Goal: Task Accomplishment & Management: Manage account settings

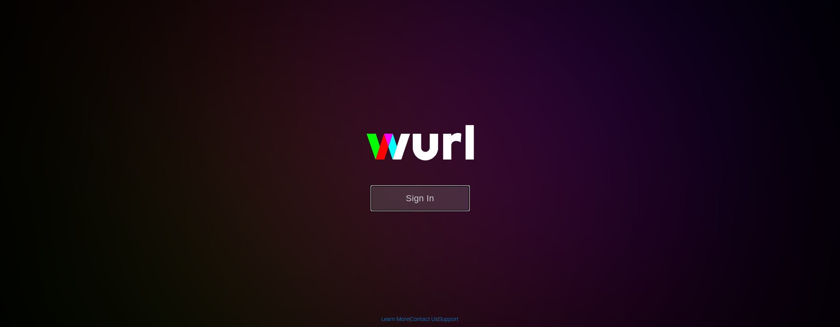
click at [448, 198] on button "Sign In" at bounding box center [420, 198] width 99 height 26
click at [426, 197] on button "Sign In" at bounding box center [420, 198] width 99 height 26
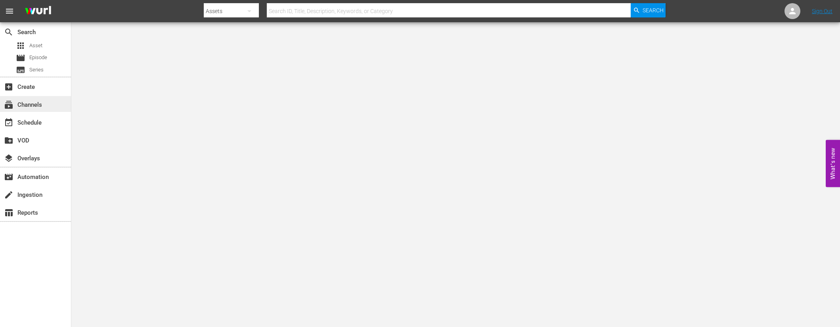
click at [21, 105] on div "subscriptions Channels" at bounding box center [22, 103] width 44 height 7
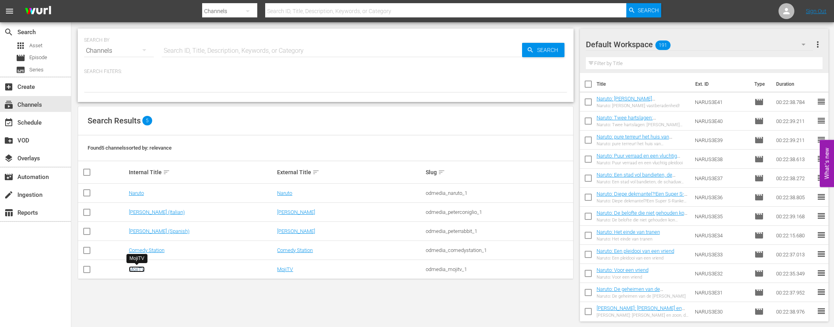
click at [140, 269] on link "MojiTV" at bounding box center [137, 269] width 16 height 6
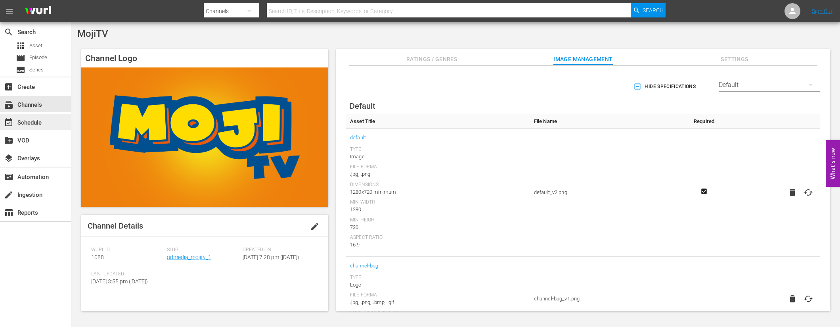
click at [38, 120] on div "event_available Schedule" at bounding box center [22, 121] width 44 height 7
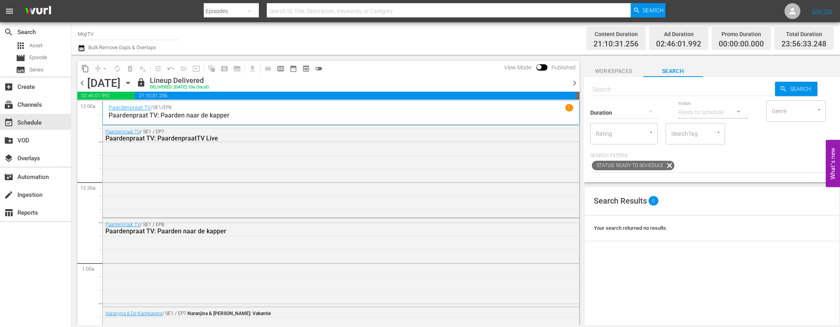
click at [146, 83] on span "lock" at bounding box center [141, 83] width 10 height 10
click at [132, 83] on icon "button" at bounding box center [128, 82] width 9 height 9
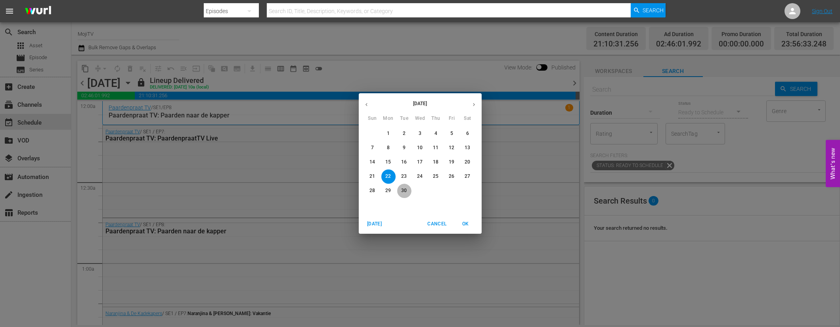
click at [408, 189] on span "30" at bounding box center [404, 190] width 14 height 7
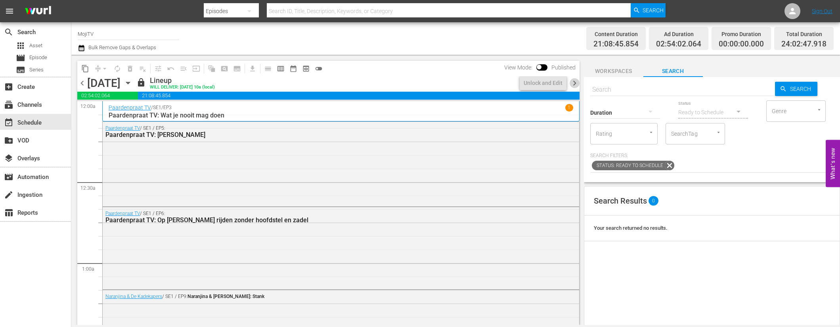
click at [573, 82] on span "chevron_right" at bounding box center [575, 83] width 10 height 10
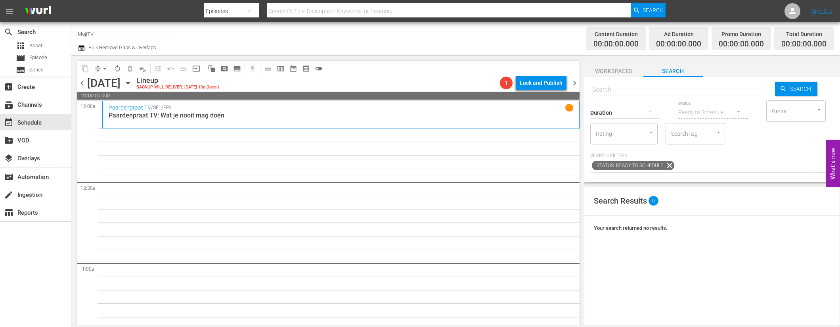
click at [132, 81] on icon "button" at bounding box center [128, 82] width 9 height 9
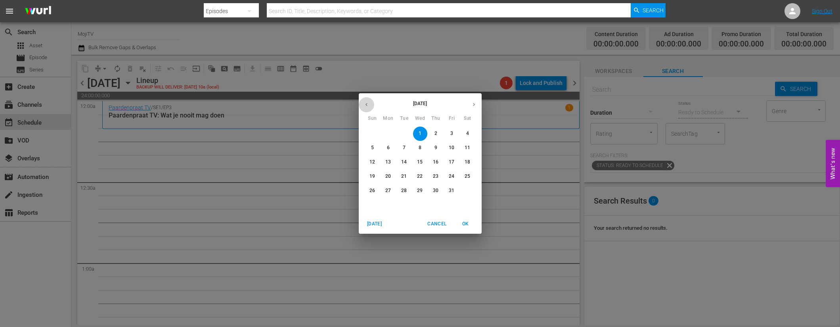
click at [368, 104] on icon "button" at bounding box center [366, 104] width 6 height 6
click at [368, 105] on icon "button" at bounding box center [366, 104] width 6 height 6
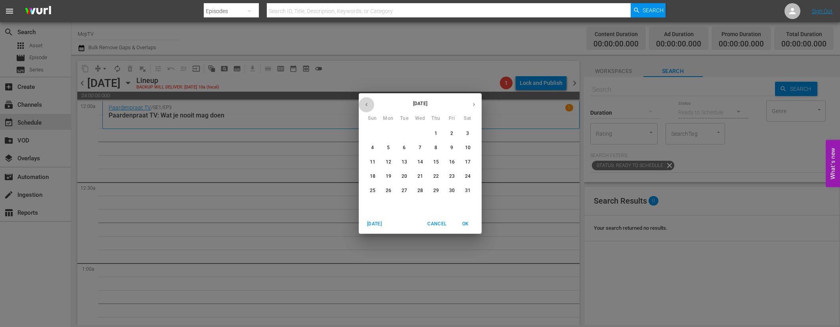
click at [368, 105] on icon "button" at bounding box center [366, 104] width 6 height 6
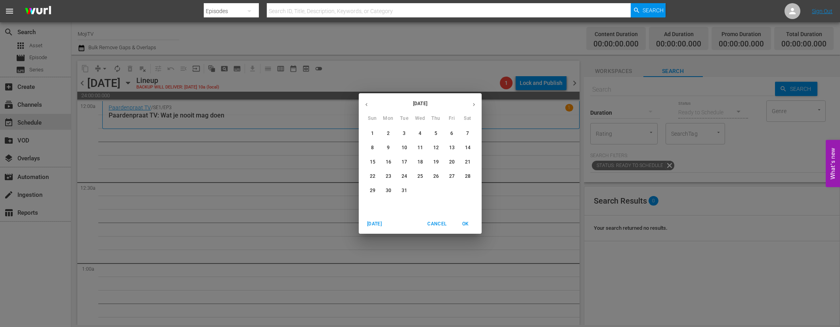
click at [368, 105] on icon "button" at bounding box center [366, 104] width 6 height 6
click at [474, 106] on icon "button" at bounding box center [474, 104] width 6 height 6
click at [403, 134] on p "1" at bounding box center [404, 133] width 3 height 7
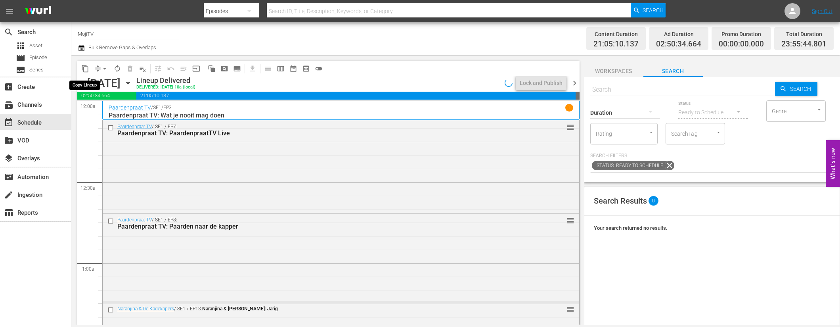
click at [90, 67] on button "content_copy" at bounding box center [85, 68] width 13 height 13
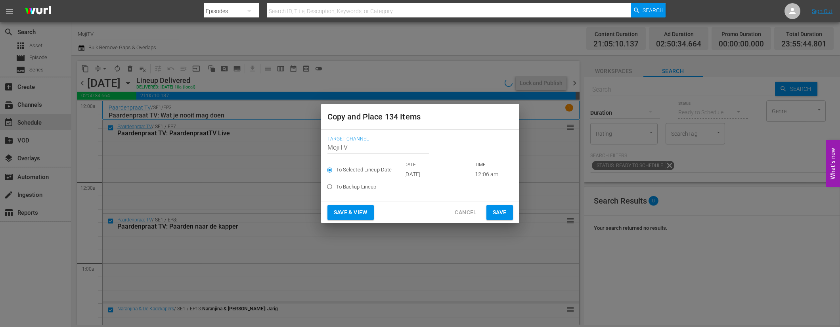
click at [468, 212] on span "Cancel" at bounding box center [466, 212] width 22 height 10
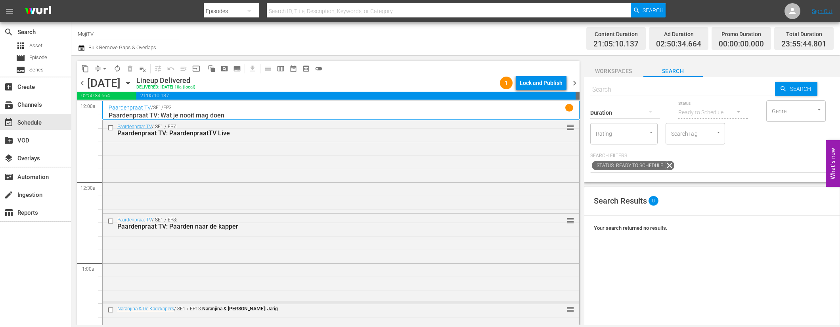
click at [79, 65] on span "content_copy" at bounding box center [85, 68] width 13 height 13
click at [83, 66] on span "content_copy" at bounding box center [85, 69] width 8 height 8
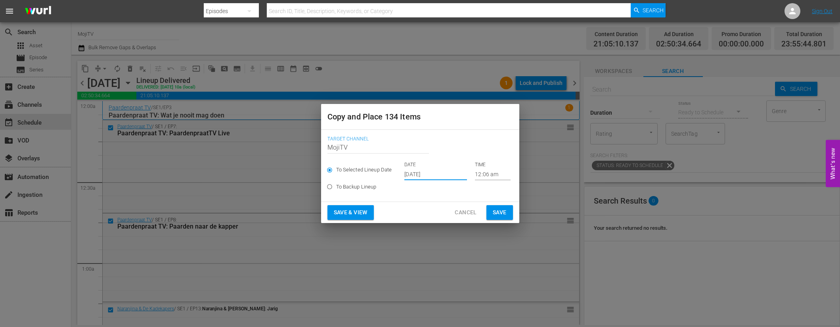
click at [446, 174] on input "[DATE]" at bounding box center [435, 174] width 63 height 12
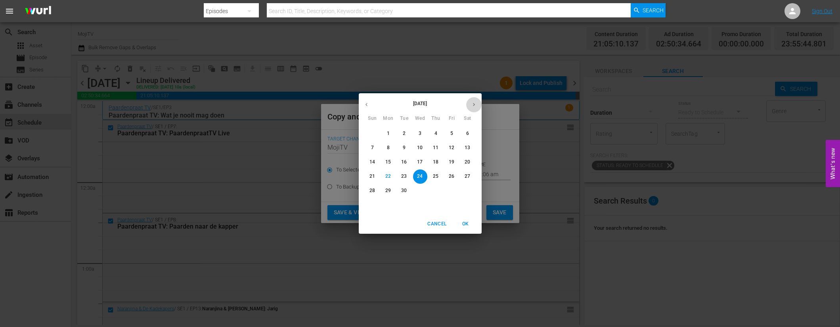
click at [474, 104] on icon "button" at bounding box center [474, 104] width 2 height 3
click at [423, 132] on span "1" at bounding box center [420, 133] width 14 height 7
type input "[DATE]"
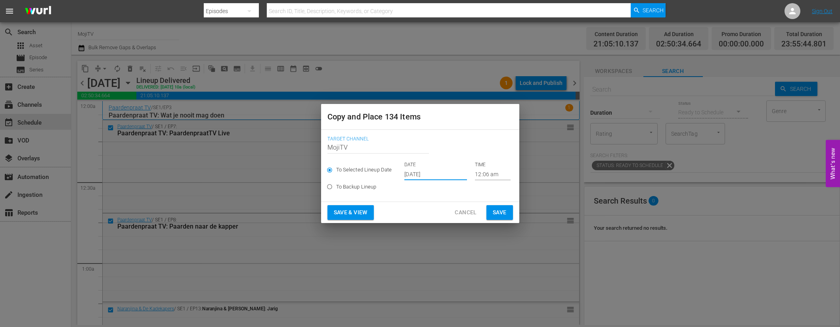
click at [364, 212] on span "Save & View" at bounding box center [351, 212] width 34 height 10
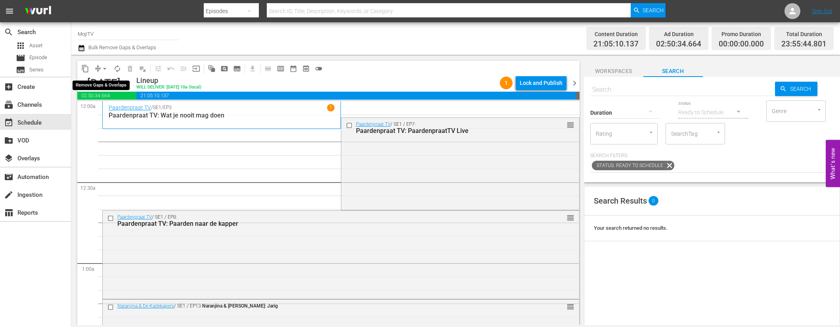
drag, startPoint x: 107, startPoint y: 67, endPoint x: 105, endPoint y: 71, distance: 4.4
click at [107, 67] on span "arrow_drop_down" at bounding box center [105, 69] width 8 height 8
click at [122, 109] on li "Align to End of Previous Day" at bounding box center [104, 110] width 83 height 13
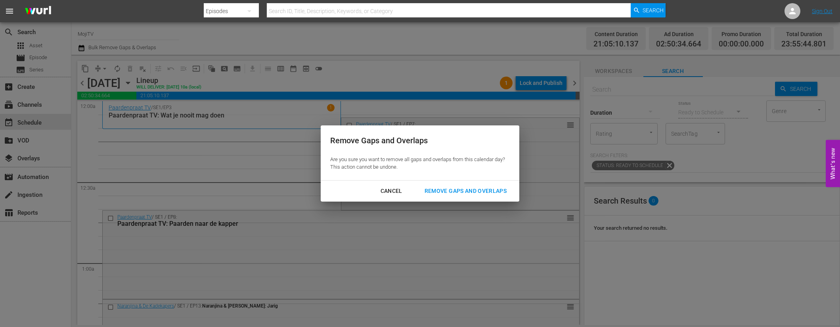
click at [440, 186] on div "Remove Gaps and Overlaps" at bounding box center [465, 191] width 95 height 10
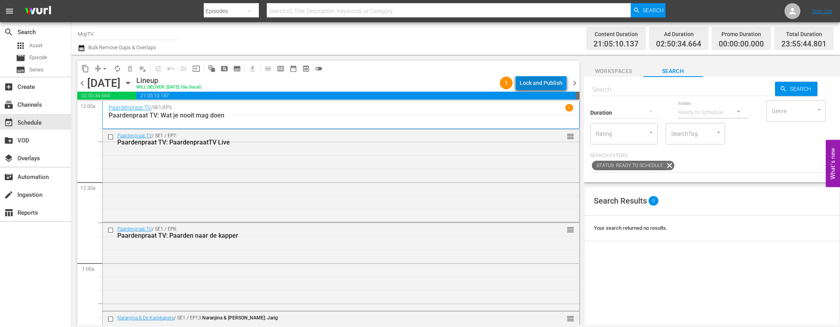
click at [542, 87] on div "Lock and Publish" at bounding box center [541, 83] width 43 height 14
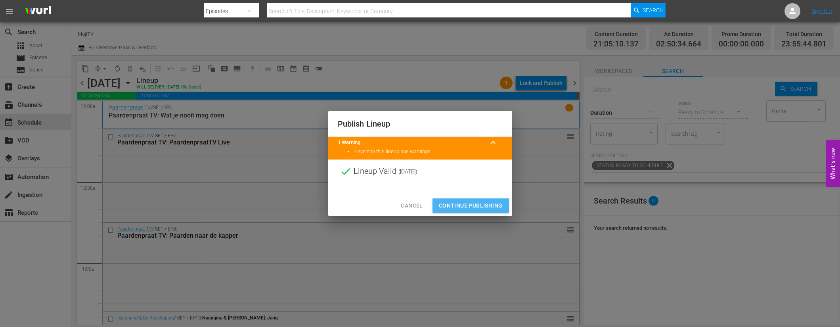
click at [454, 208] on span "Continue Publishing" at bounding box center [471, 206] width 64 height 10
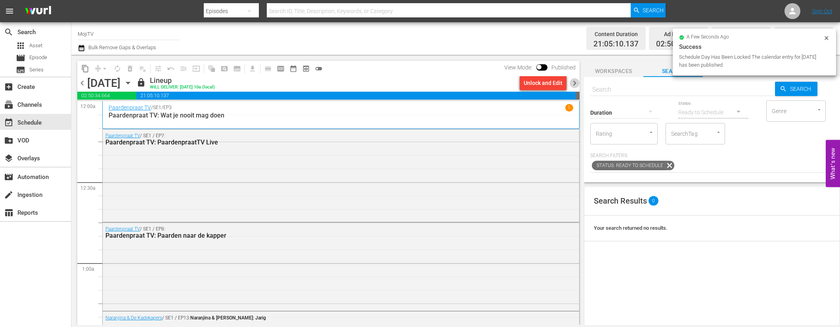
click at [574, 82] on span "chevron_right" at bounding box center [575, 83] width 10 height 10
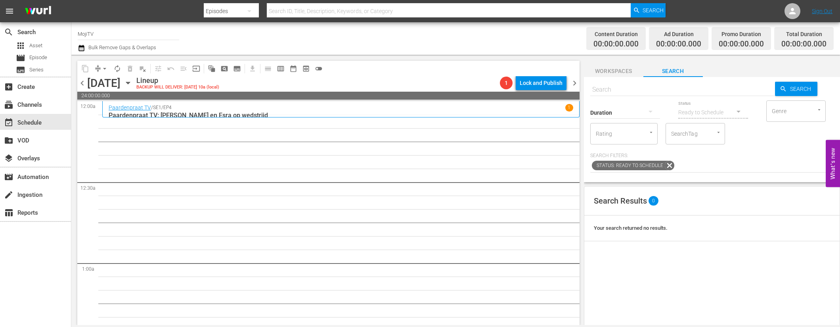
click at [134, 77] on div "[DATE] [DATE]" at bounding box center [110, 83] width 47 height 13
click at [132, 84] on icon "button" at bounding box center [128, 82] width 9 height 9
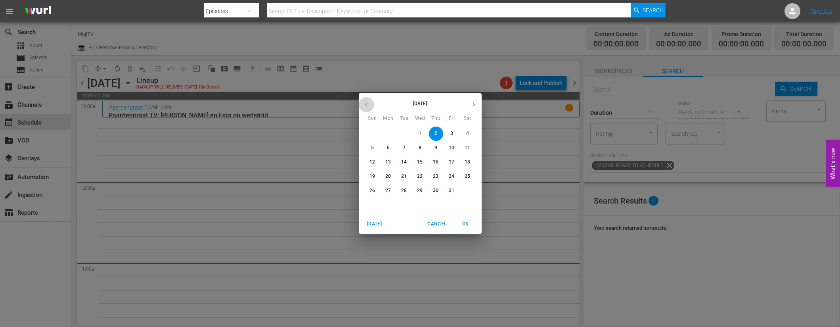
click at [369, 104] on button "button" at bounding box center [366, 104] width 15 height 15
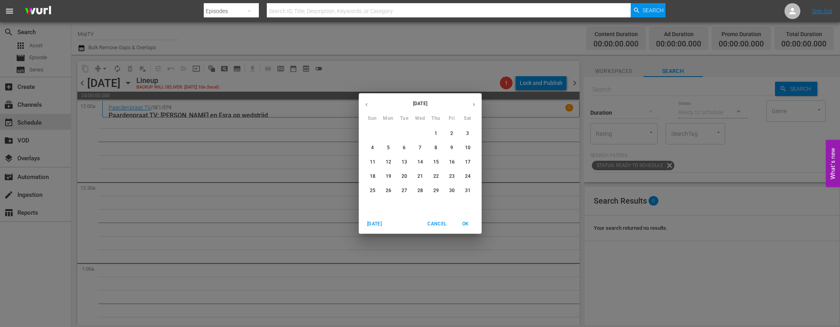
click at [369, 104] on button "button" at bounding box center [366, 104] width 15 height 15
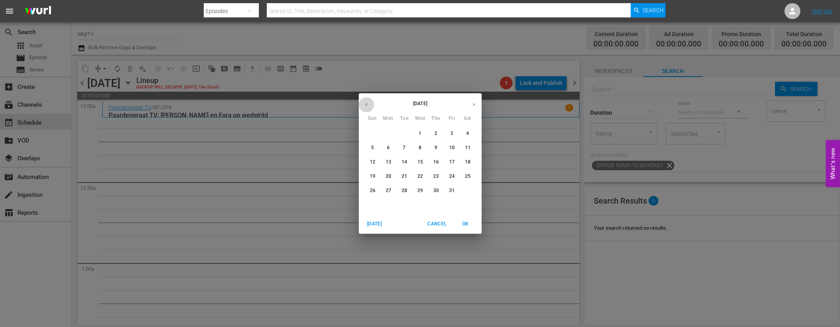
click at [369, 104] on button "button" at bounding box center [366, 104] width 15 height 15
click at [474, 106] on icon "button" at bounding box center [474, 104] width 6 height 6
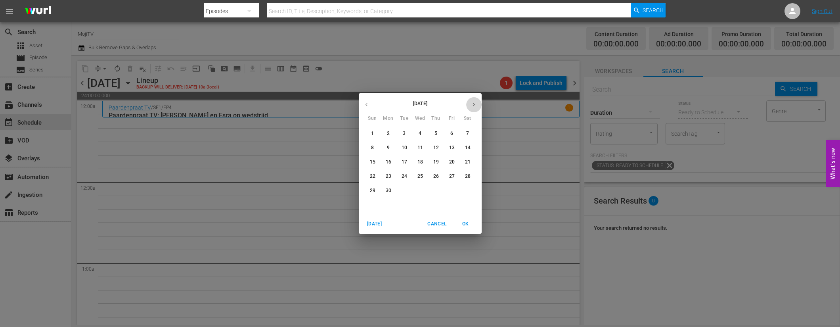
click at [474, 106] on icon "button" at bounding box center [474, 104] width 6 height 6
click at [361, 103] on button "button" at bounding box center [366, 104] width 15 height 15
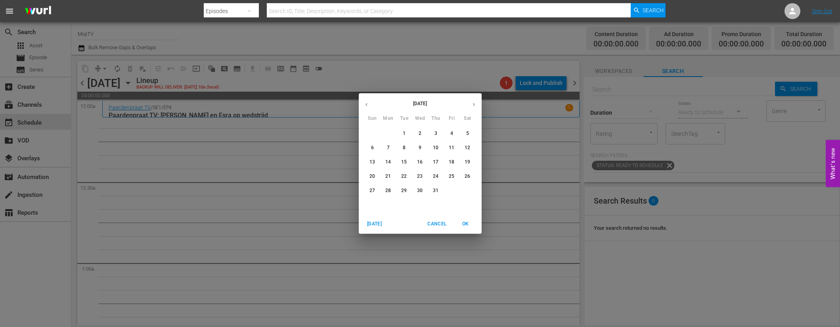
click at [423, 132] on span "2" at bounding box center [420, 133] width 14 height 7
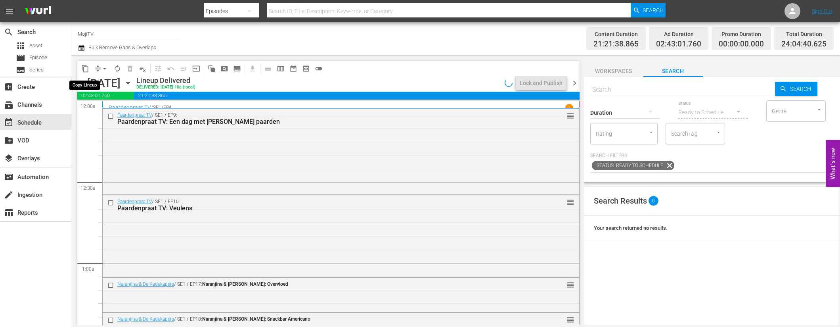
click at [84, 66] on span "content_copy" at bounding box center [85, 69] width 8 height 8
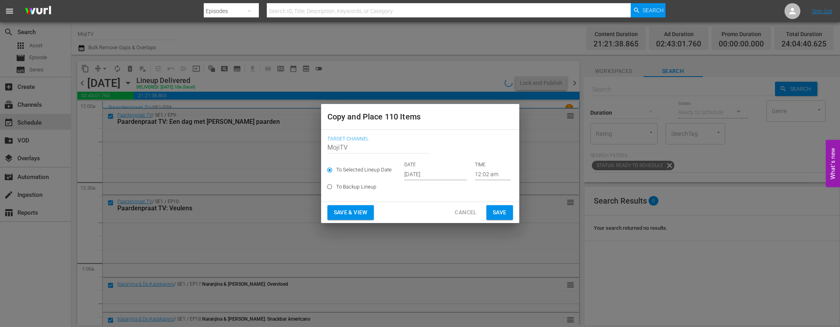
click at [446, 174] on input "[DATE]" at bounding box center [435, 174] width 63 height 12
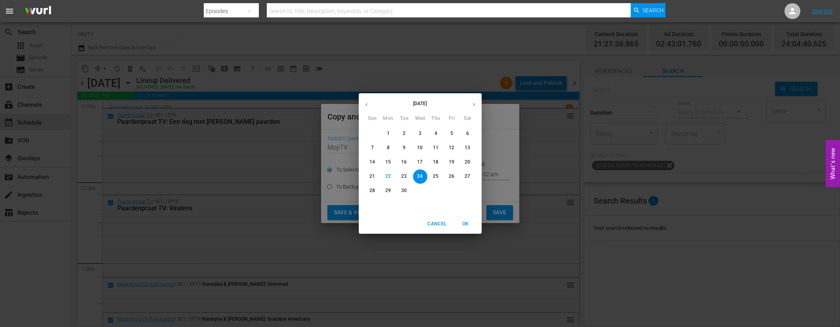
click at [475, 105] on icon "button" at bounding box center [474, 104] width 6 height 6
click at [434, 132] on span "2" at bounding box center [436, 133] width 14 height 7
type input "[DATE]"
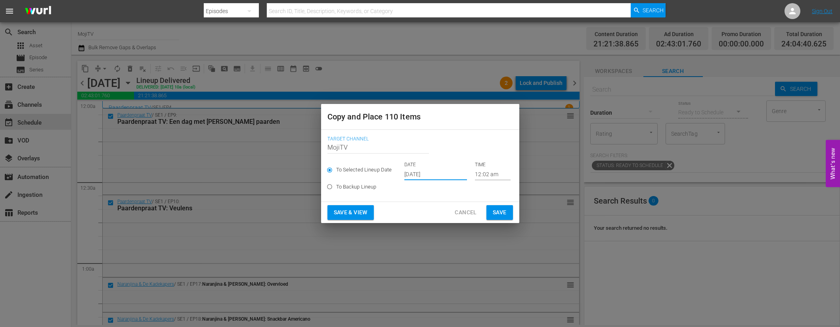
click at [367, 210] on span "Save & View" at bounding box center [351, 212] width 34 height 10
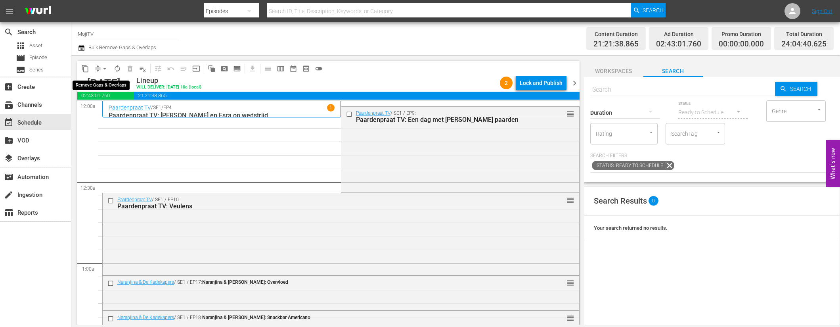
click at [106, 71] on span "arrow_drop_down" at bounding box center [105, 69] width 8 height 8
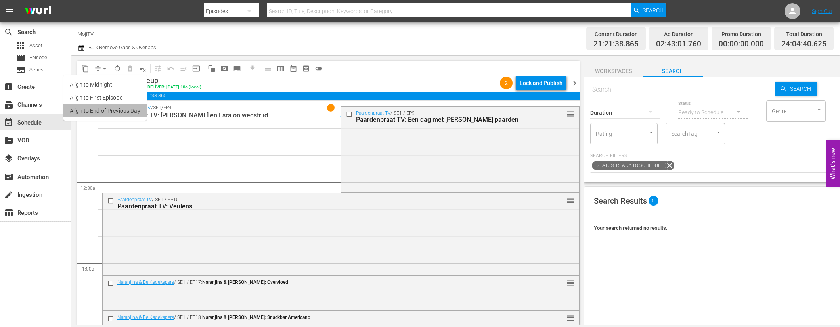
click at [115, 110] on li "Align to End of Previous Day" at bounding box center [104, 110] width 83 height 13
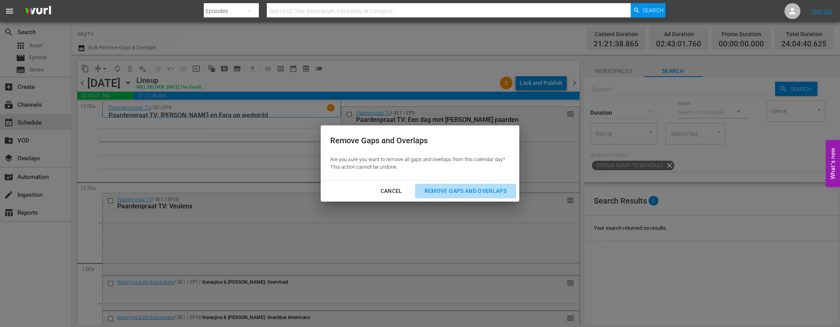
click at [451, 186] on div "Remove Gaps and Overlaps" at bounding box center [465, 191] width 95 height 10
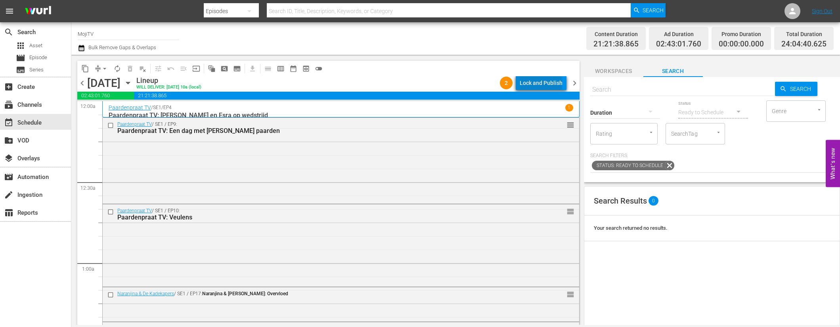
click at [542, 83] on div "Lock and Publish" at bounding box center [541, 83] width 43 height 14
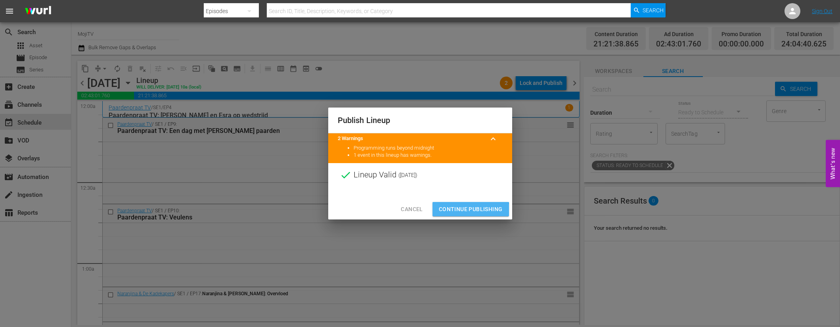
click at [458, 211] on span "Continue Publishing" at bounding box center [471, 209] width 64 height 10
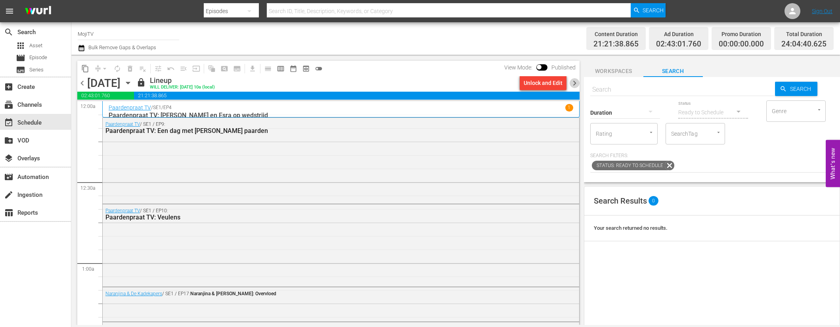
click at [570, 82] on span "chevron_right" at bounding box center [575, 83] width 10 height 10
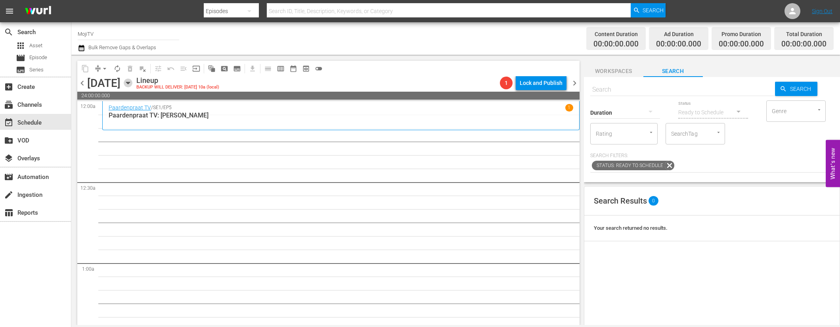
click at [132, 81] on icon "button" at bounding box center [128, 82] width 9 height 9
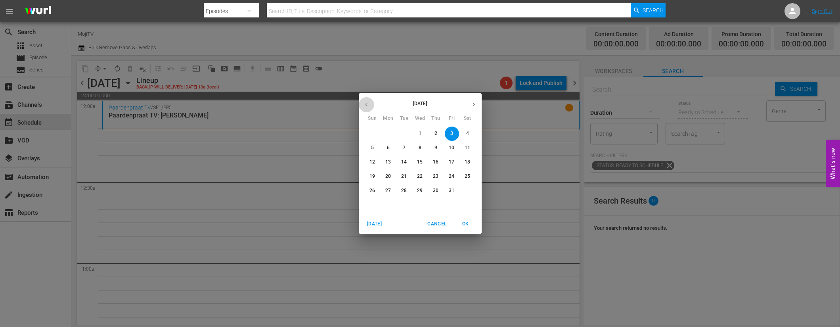
click at [369, 102] on button "button" at bounding box center [366, 104] width 15 height 15
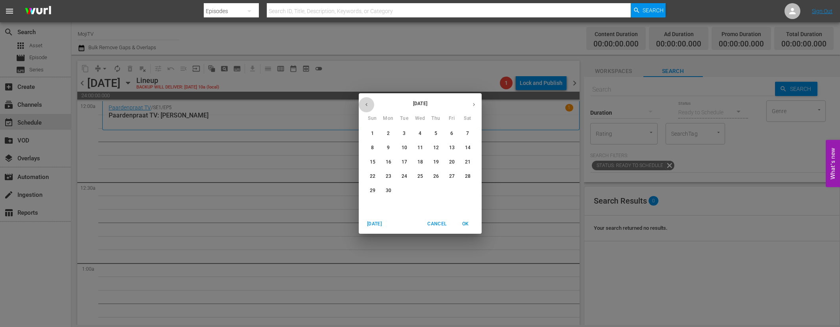
click at [369, 102] on button "button" at bounding box center [366, 104] width 15 height 15
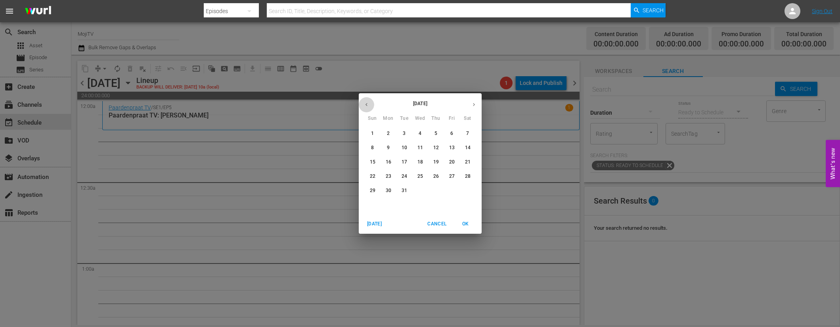
click at [369, 102] on button "button" at bounding box center [366, 104] width 15 height 15
click at [434, 132] on p "3" at bounding box center [435, 133] width 3 height 7
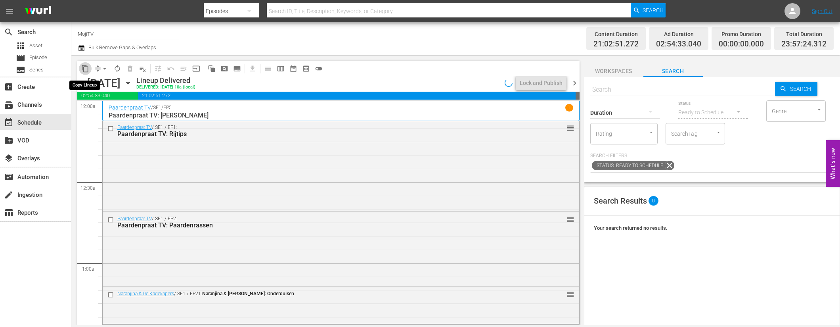
click at [84, 70] on span "content_copy" at bounding box center [85, 69] width 8 height 8
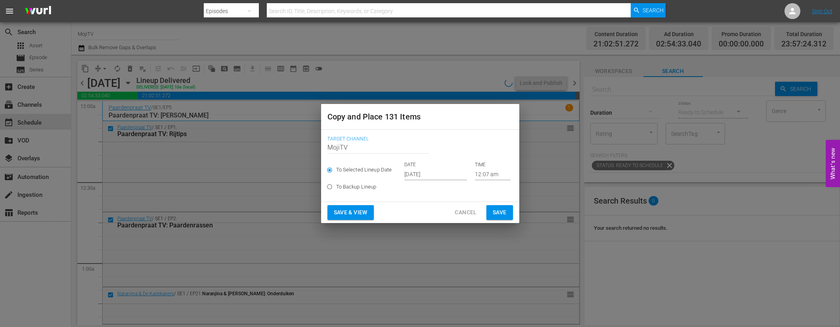
click at [454, 173] on input "[DATE]" at bounding box center [435, 174] width 63 height 12
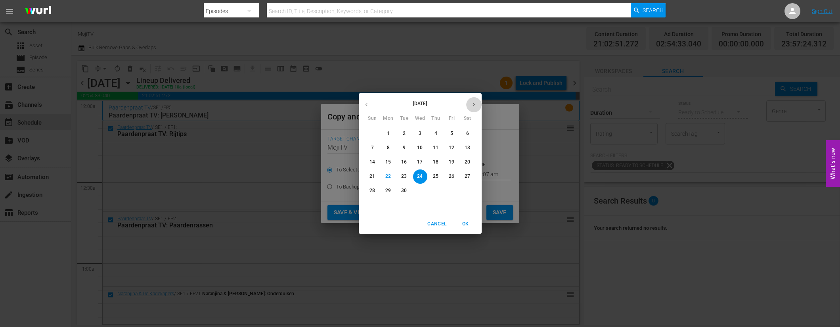
click at [473, 100] on button "button" at bounding box center [473, 104] width 15 height 15
click at [453, 131] on p "3" at bounding box center [451, 133] width 3 height 7
type input "Oct 3rd 2025"
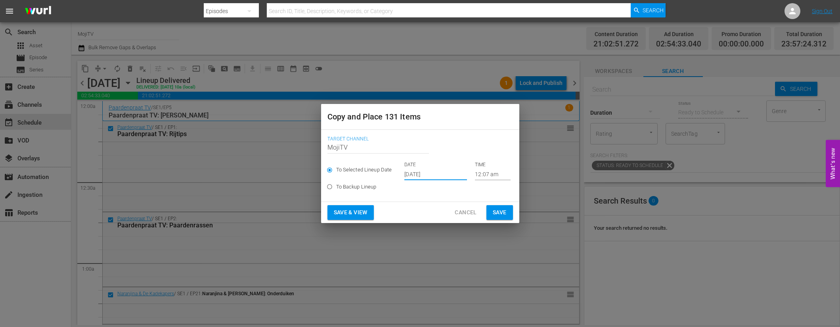
click at [358, 215] on span "Save & View" at bounding box center [351, 212] width 34 height 10
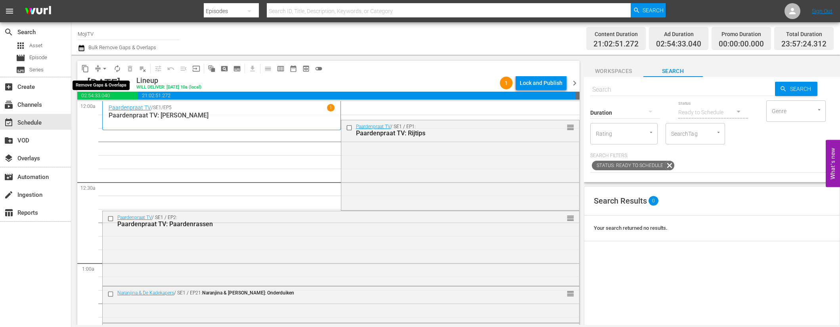
click at [103, 67] on span "arrow_drop_down" at bounding box center [105, 69] width 8 height 8
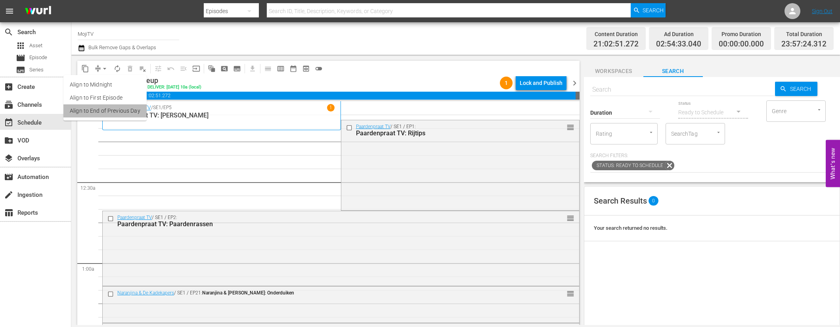
click at [121, 111] on li "Align to End of Previous Day" at bounding box center [104, 110] width 83 height 13
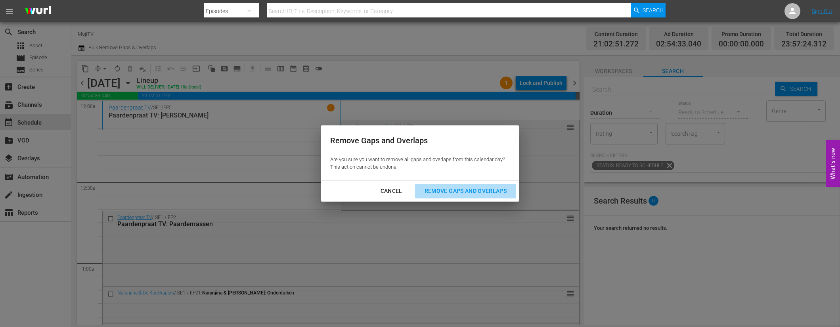
click at [449, 187] on div "Remove Gaps and Overlaps" at bounding box center [465, 191] width 95 height 10
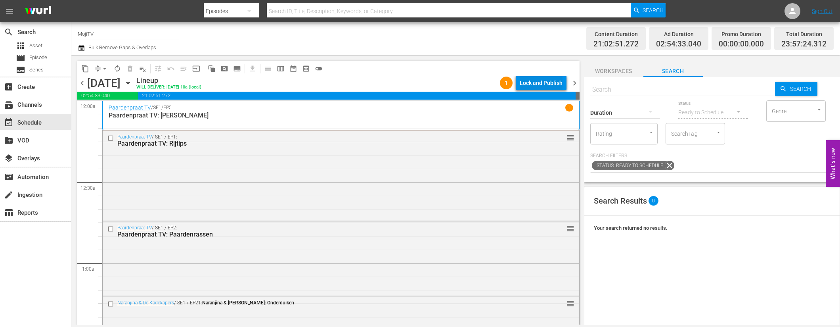
click at [548, 84] on div "Lock and Publish" at bounding box center [541, 83] width 43 height 14
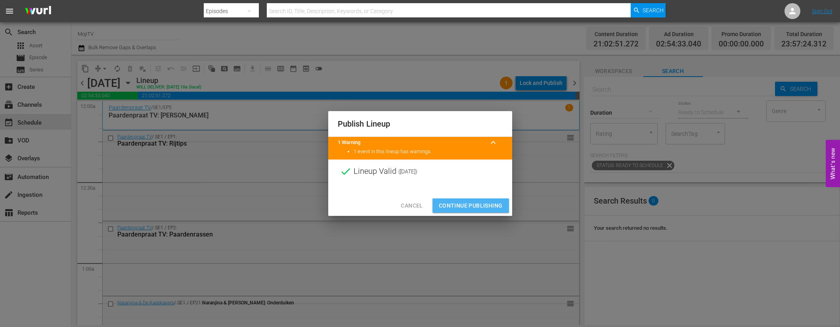
click at [466, 201] on span "Continue Publishing" at bounding box center [471, 206] width 64 height 10
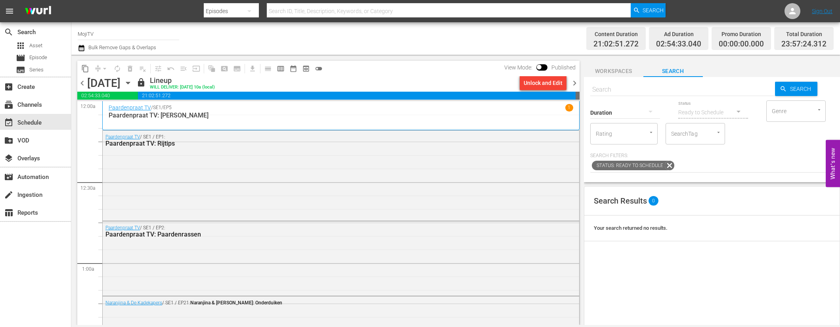
click at [575, 87] on span "chevron_right" at bounding box center [575, 83] width 10 height 10
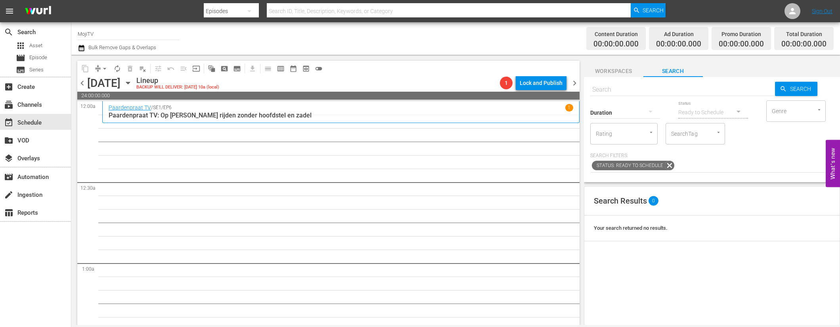
click at [132, 84] on icon "button" at bounding box center [128, 82] width 9 height 9
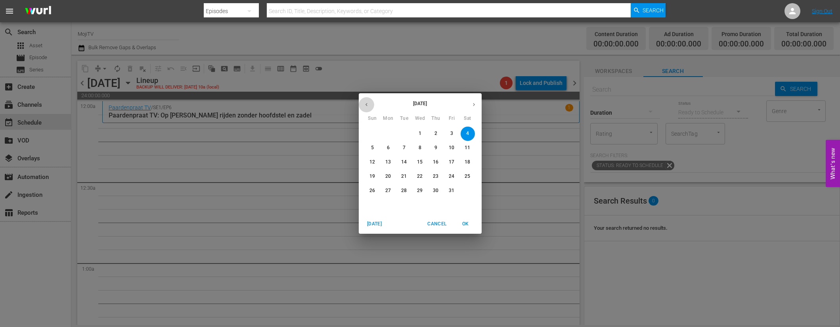
click at [370, 103] on button "button" at bounding box center [366, 104] width 15 height 15
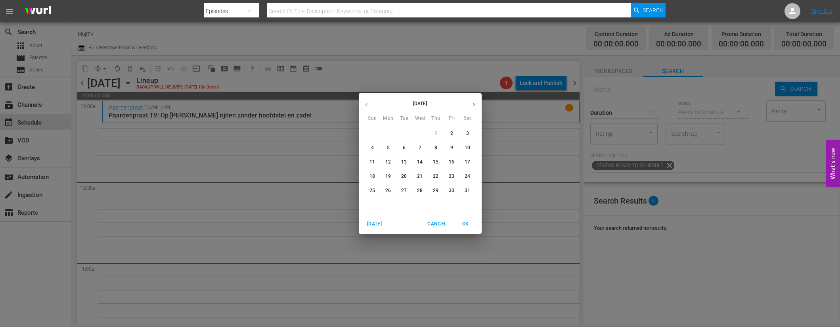
click at [370, 103] on button "button" at bounding box center [366, 104] width 15 height 15
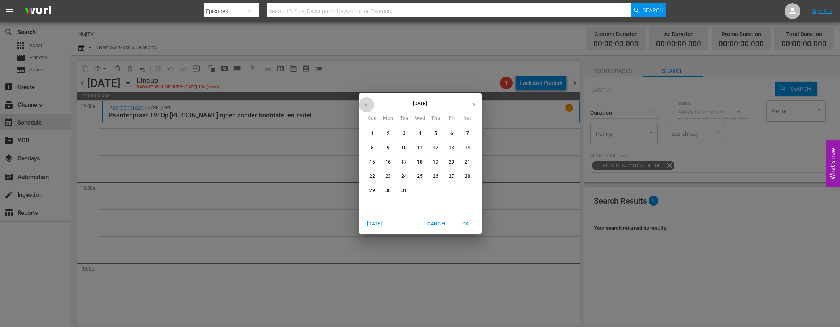
click at [370, 103] on button "button" at bounding box center [366, 104] width 15 height 15
click at [452, 133] on p "4" at bounding box center [451, 133] width 3 height 7
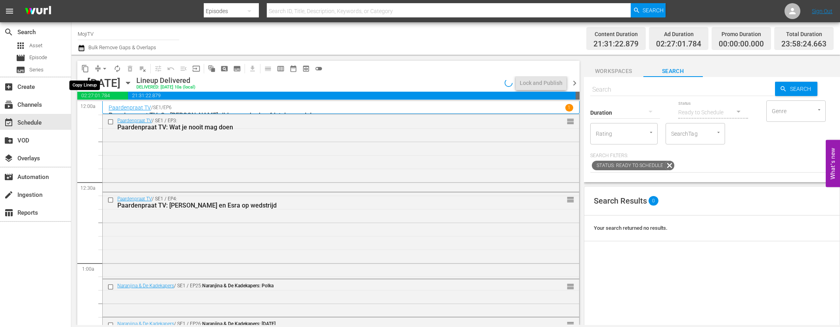
click at [85, 69] on span "content_copy" at bounding box center [85, 69] width 8 height 8
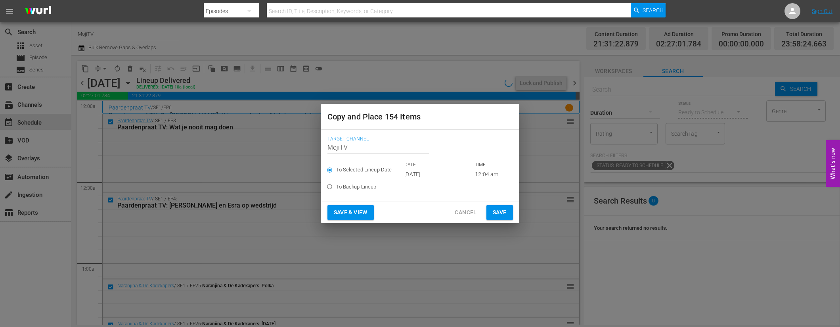
click at [446, 173] on input "[DATE]" at bounding box center [435, 174] width 63 height 12
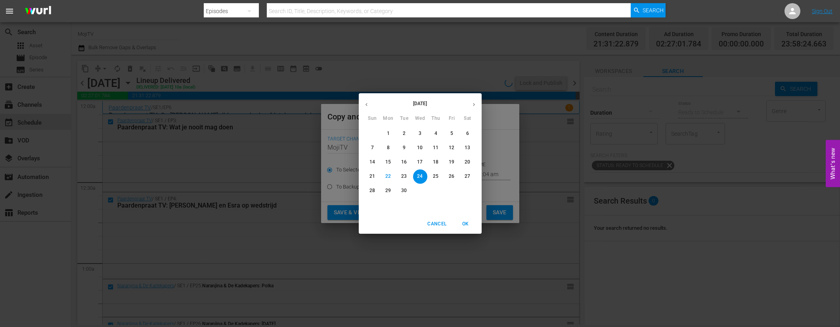
click at [472, 103] on icon "button" at bounding box center [474, 104] width 6 height 6
click at [466, 133] on p "4" at bounding box center [467, 133] width 3 height 7
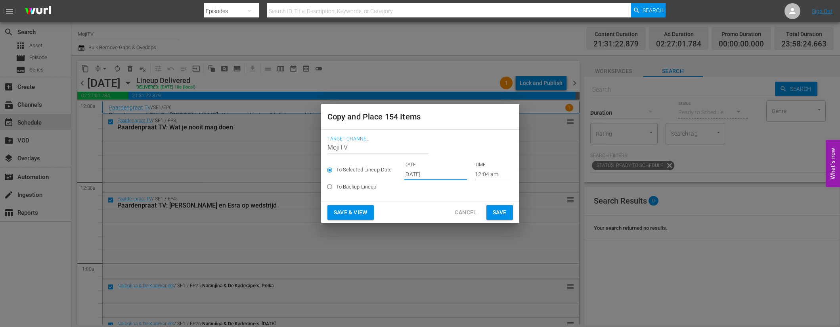
type input "Oct 4th 2025"
click at [357, 211] on span "Save & View" at bounding box center [351, 212] width 34 height 10
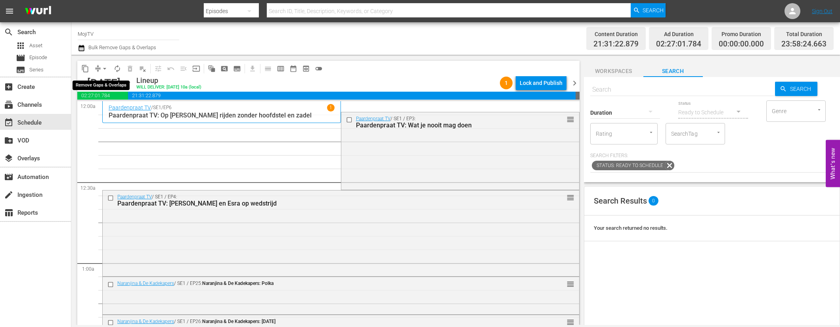
click at [103, 69] on span "arrow_drop_down" at bounding box center [105, 69] width 8 height 8
click at [124, 112] on li "Align to End of Previous Day" at bounding box center [104, 110] width 83 height 13
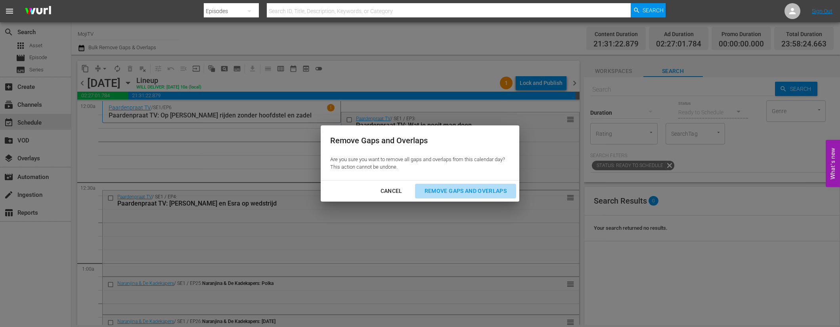
click at [463, 191] on div "Remove Gaps and Overlaps" at bounding box center [465, 191] width 95 height 10
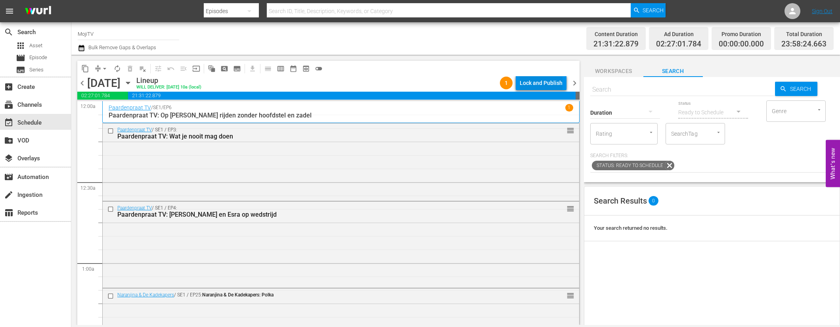
click at [543, 78] on div "Lock and Publish" at bounding box center [541, 83] width 43 height 14
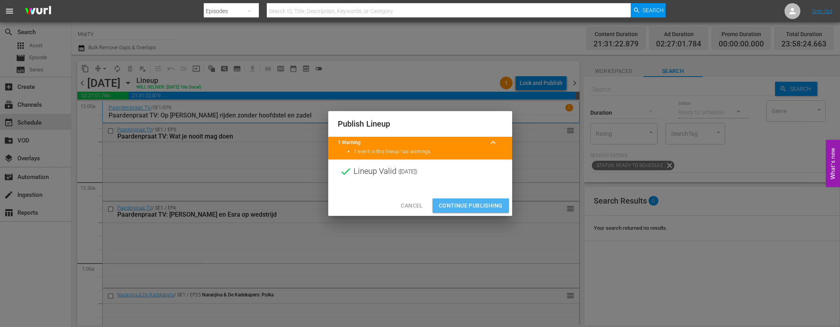
click at [461, 201] on span "Continue Publishing" at bounding box center [471, 206] width 64 height 10
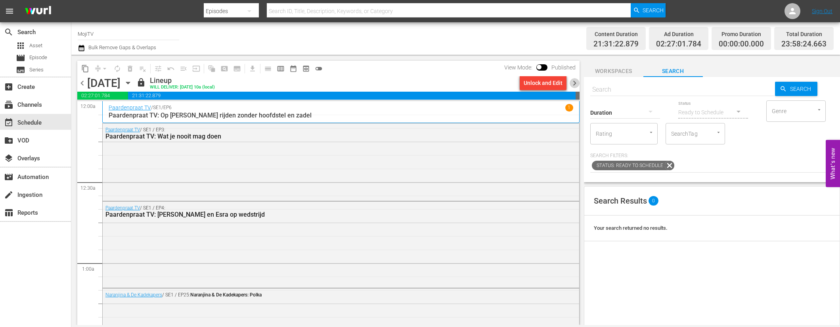
click at [577, 83] on span "chevron_right" at bounding box center [575, 83] width 10 height 10
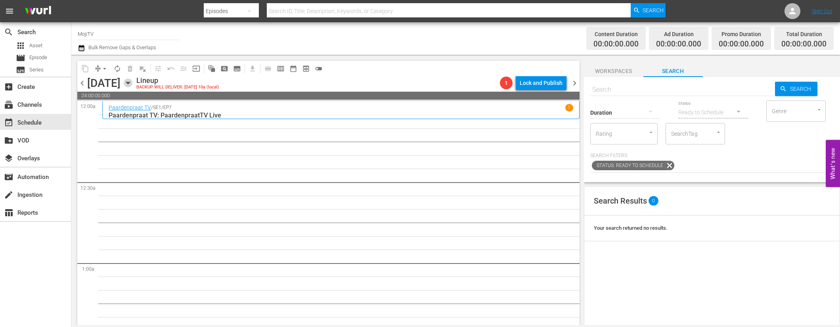
click at [132, 80] on icon "button" at bounding box center [128, 82] width 9 height 9
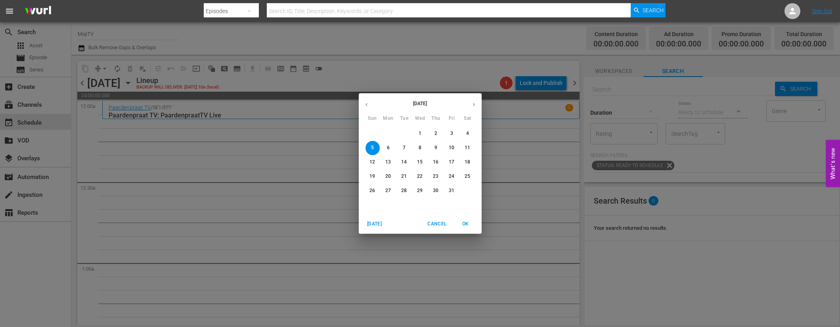
click at [370, 101] on button "button" at bounding box center [366, 104] width 15 height 15
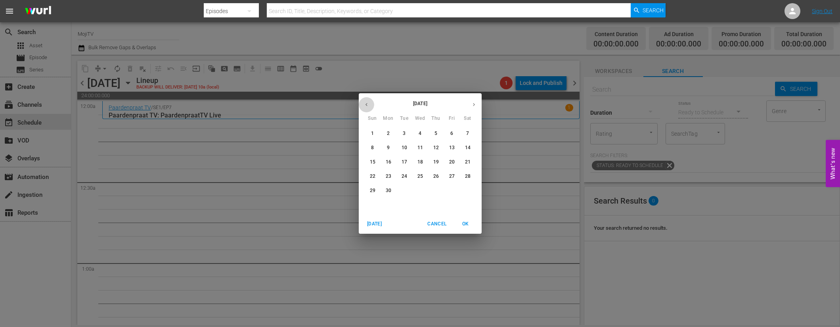
click at [370, 101] on button "button" at bounding box center [366, 104] width 15 height 15
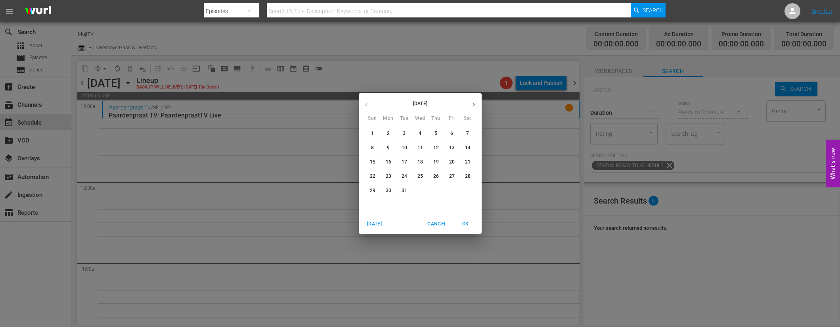
click at [370, 101] on button "button" at bounding box center [366, 104] width 15 height 15
click at [467, 131] on p "5" at bounding box center [467, 133] width 3 height 7
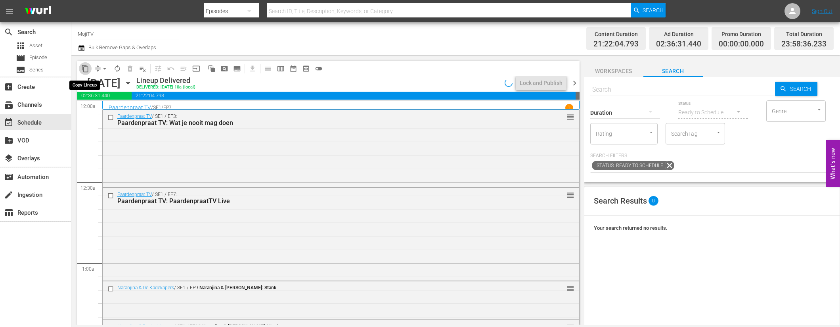
click at [84, 66] on span "content_copy" at bounding box center [85, 69] width 8 height 8
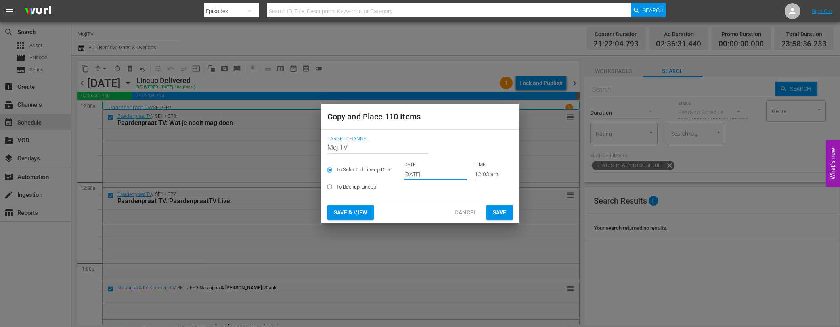
click at [445, 172] on input "[DATE]" at bounding box center [435, 174] width 63 height 12
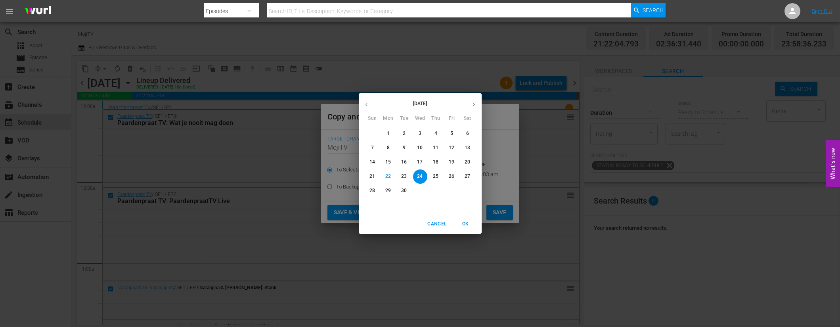
click at [471, 103] on icon "button" at bounding box center [474, 104] width 6 height 6
click at [376, 146] on span "5" at bounding box center [372, 147] width 14 height 7
type input "Oct 5th 2025"
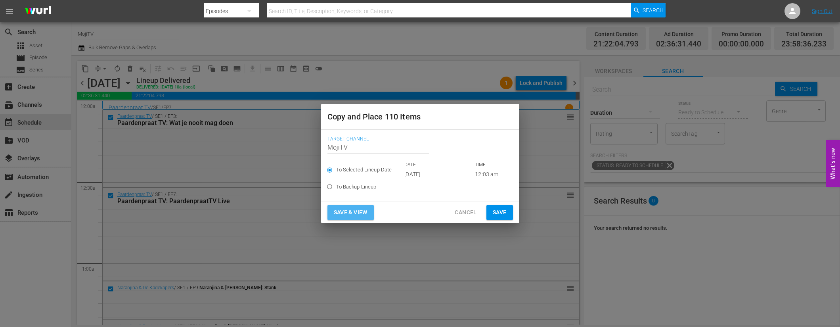
click at [364, 213] on span "Save & View" at bounding box center [351, 212] width 34 height 10
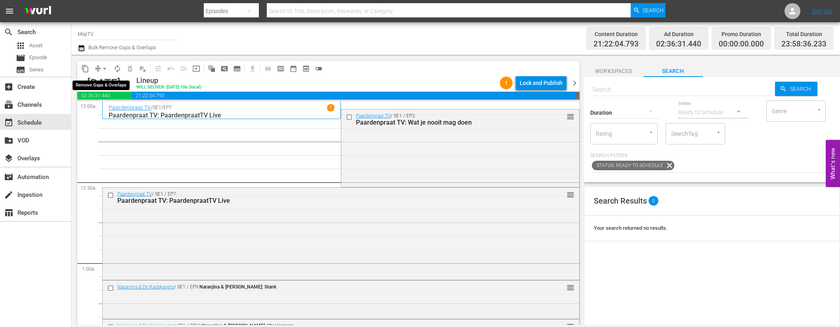
click at [105, 69] on span "arrow_drop_down" at bounding box center [105, 69] width 8 height 8
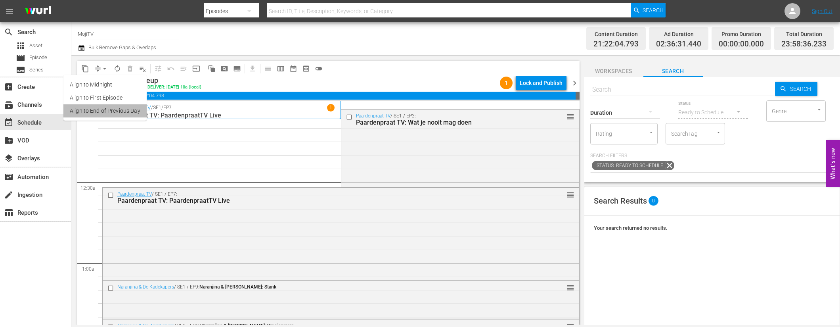
click at [126, 115] on li "Align to End of Previous Day" at bounding box center [104, 110] width 83 height 13
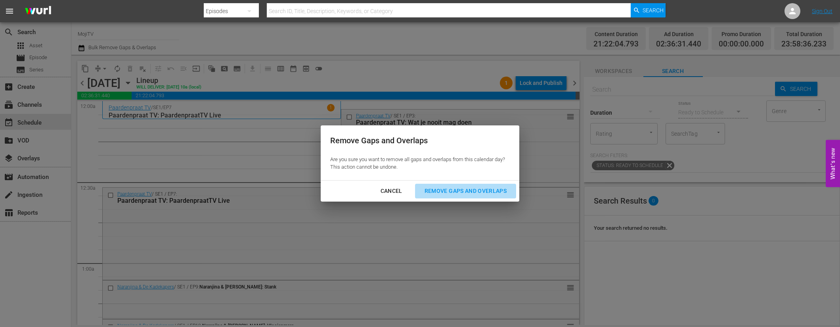
click at [468, 193] on div "Remove Gaps and Overlaps" at bounding box center [465, 191] width 95 height 10
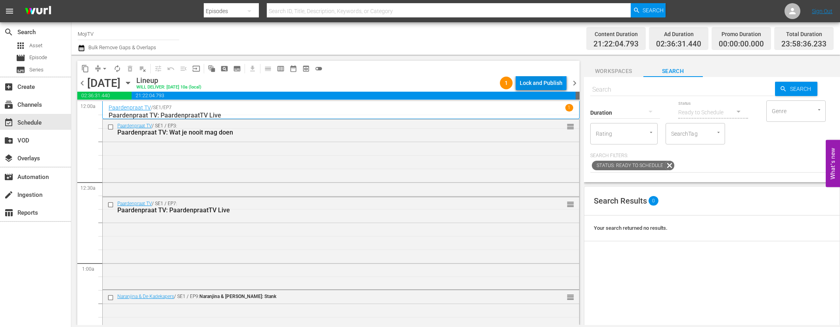
click at [536, 85] on div "Lock and Publish" at bounding box center [541, 83] width 43 height 14
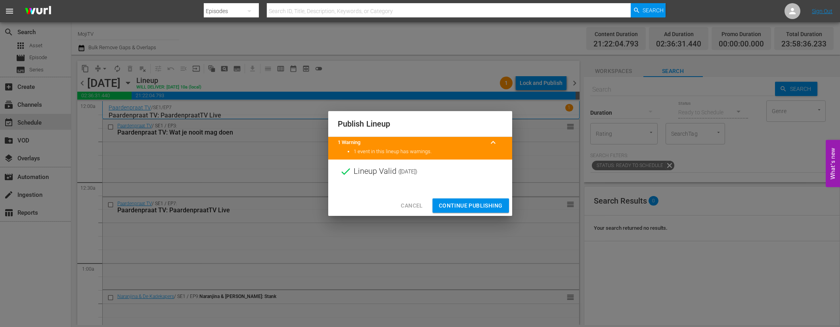
click at [465, 205] on span "Continue Publishing" at bounding box center [471, 206] width 64 height 10
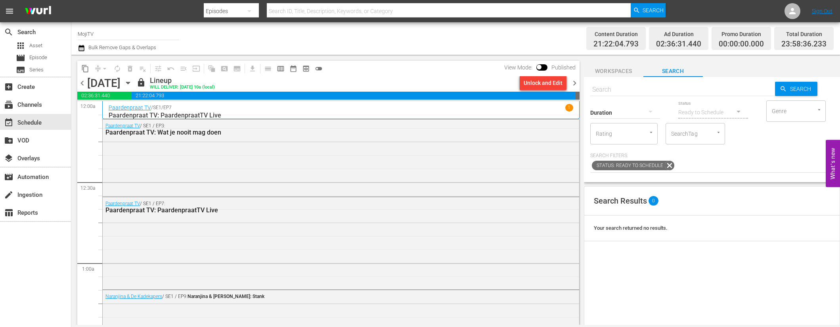
click at [578, 84] on span "chevron_right" at bounding box center [575, 83] width 10 height 10
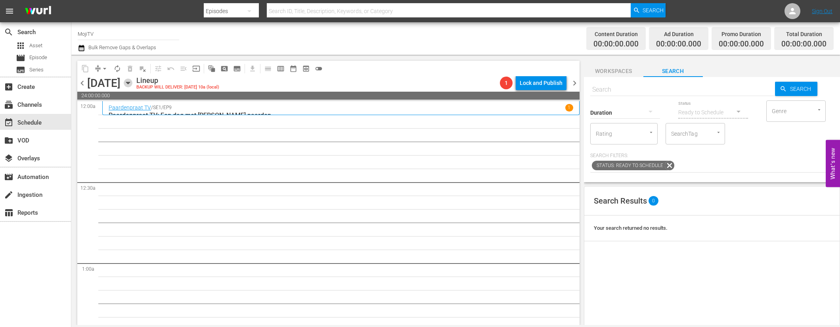
click at [132, 86] on icon "button" at bounding box center [128, 82] width 9 height 9
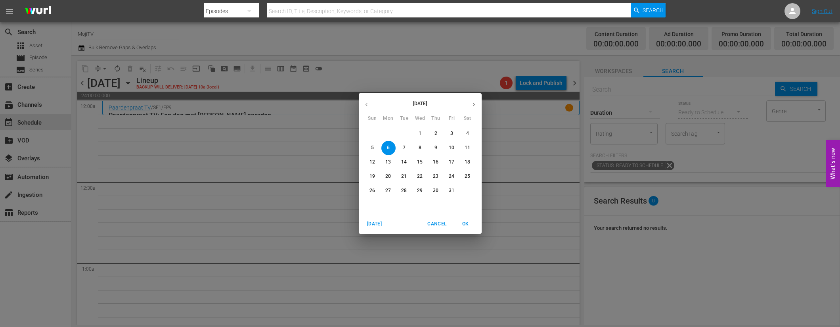
click at [370, 103] on button "button" at bounding box center [366, 104] width 15 height 15
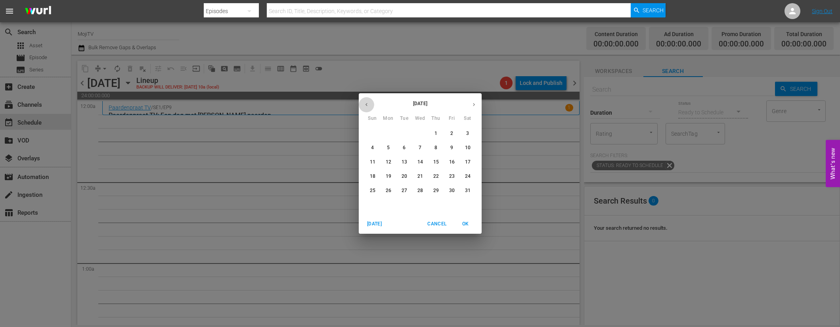
click at [370, 103] on button "button" at bounding box center [366, 104] width 15 height 15
click at [370, 102] on button "button" at bounding box center [366, 104] width 15 height 15
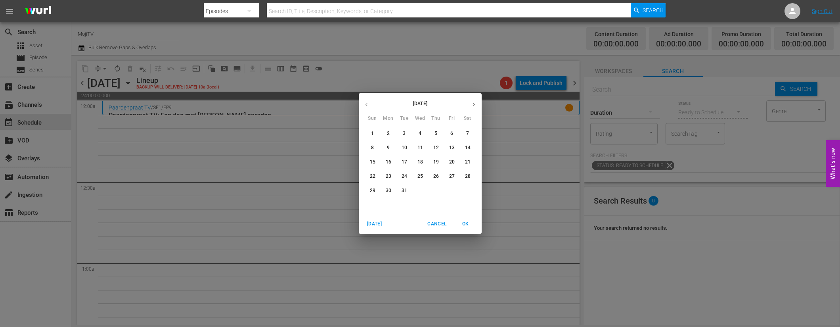
click at [370, 102] on button "button" at bounding box center [366, 104] width 15 height 15
click at [373, 147] on p "6" at bounding box center [372, 147] width 3 height 7
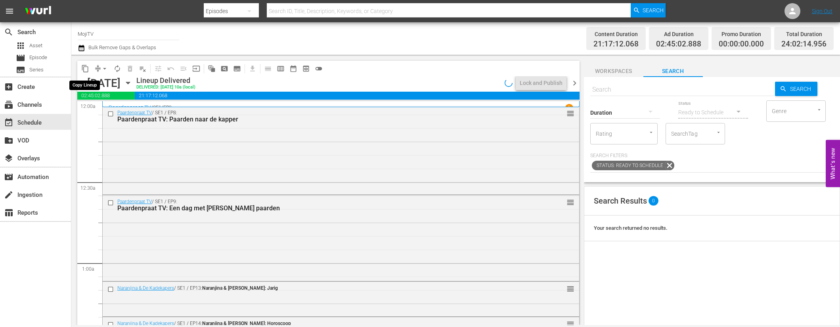
click at [82, 67] on span "content_copy" at bounding box center [85, 69] width 8 height 8
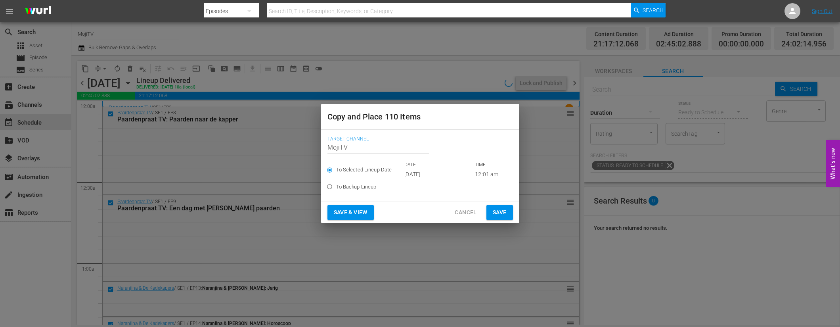
click at [444, 172] on input "[DATE]" at bounding box center [435, 174] width 63 height 12
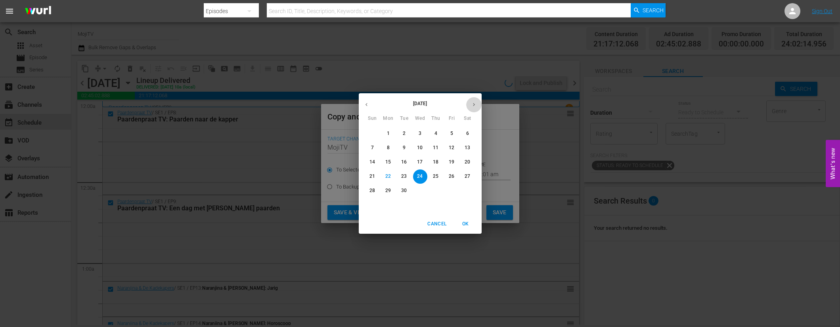
click at [472, 106] on icon "button" at bounding box center [474, 104] width 6 height 6
click at [391, 148] on span "6" at bounding box center [388, 147] width 14 height 7
type input "Oct 6th 2025"
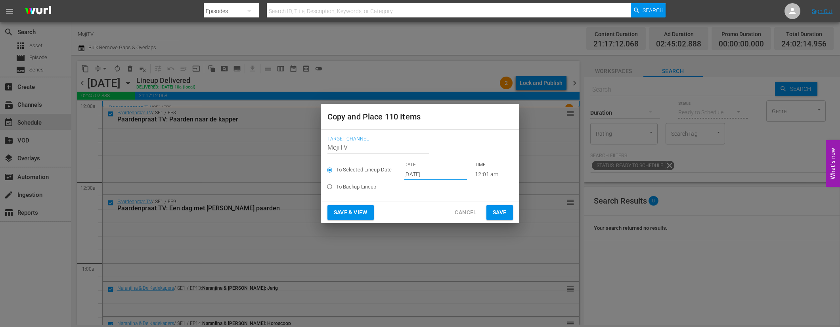
click at [361, 214] on span "Save & View" at bounding box center [351, 212] width 34 height 10
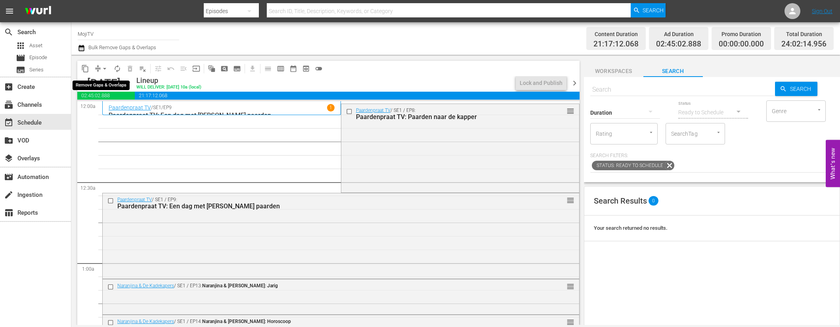
click at [105, 67] on span "arrow_drop_down" at bounding box center [105, 69] width 8 height 8
click at [126, 107] on li "Align to End of Previous Day" at bounding box center [104, 110] width 83 height 13
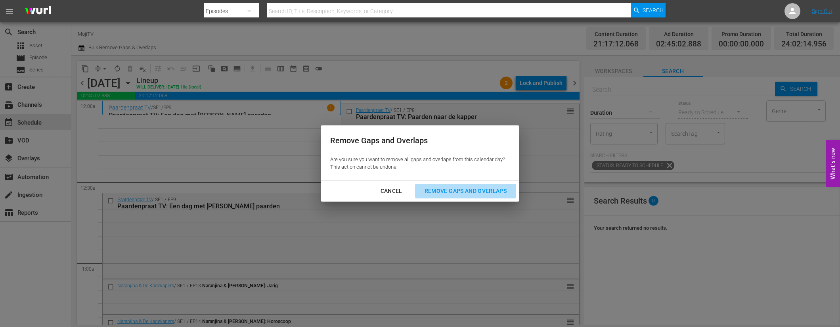
click at [446, 188] on div "Remove Gaps and Overlaps" at bounding box center [465, 191] width 95 height 10
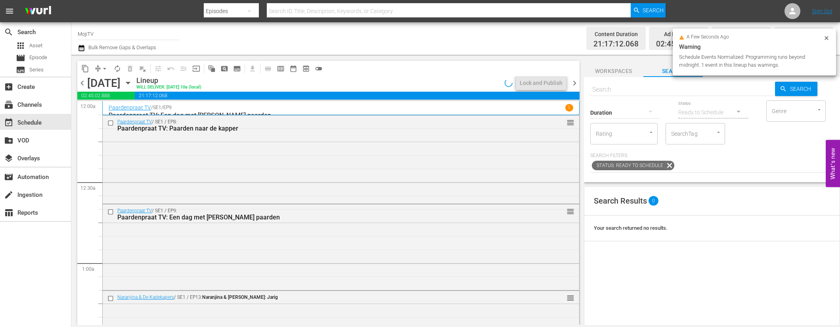
click at [828, 38] on icon at bounding box center [826, 38] width 6 height 6
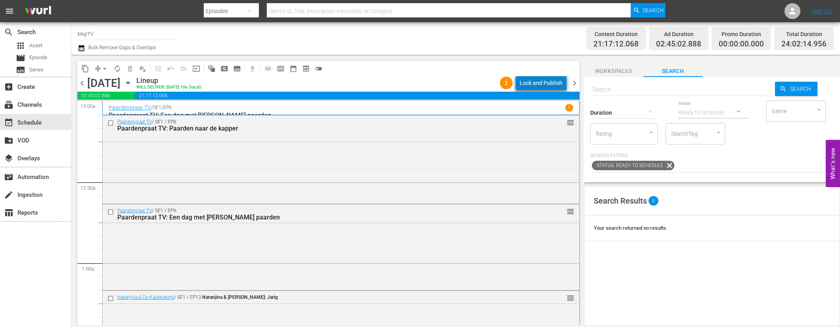
click at [548, 89] on div "Lock and Publish" at bounding box center [541, 83] width 43 height 14
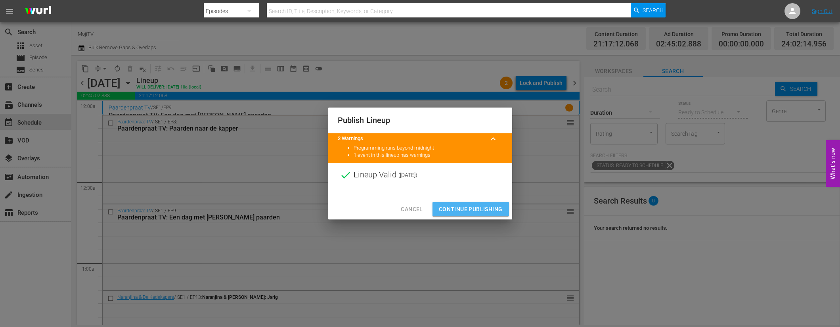
click at [464, 208] on span "Continue Publishing" at bounding box center [471, 209] width 64 height 10
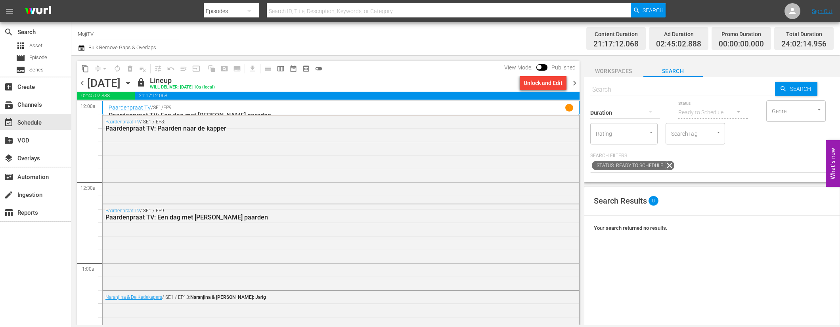
click at [577, 84] on span "chevron_right" at bounding box center [575, 83] width 10 height 10
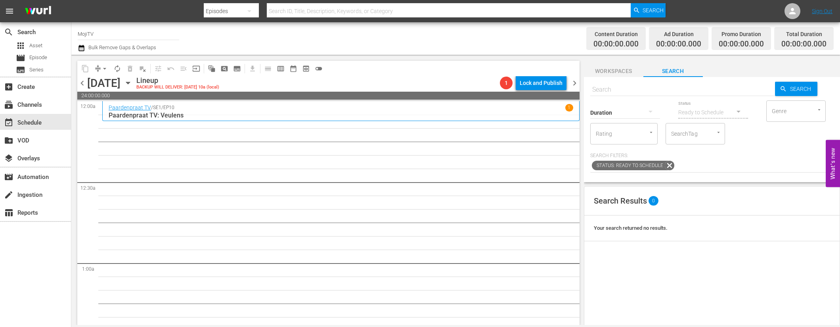
click at [132, 83] on icon "button" at bounding box center [128, 82] width 9 height 9
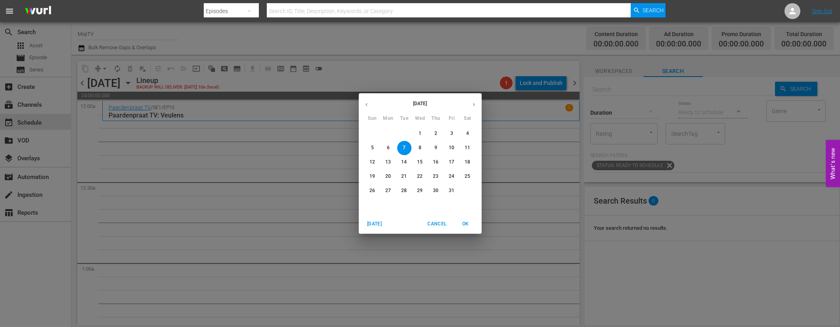
click at [365, 103] on icon "button" at bounding box center [366, 104] width 6 height 6
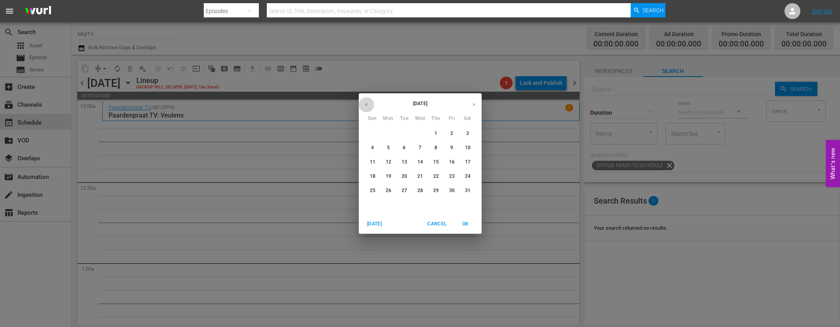
click at [365, 103] on icon "button" at bounding box center [366, 104] width 6 height 6
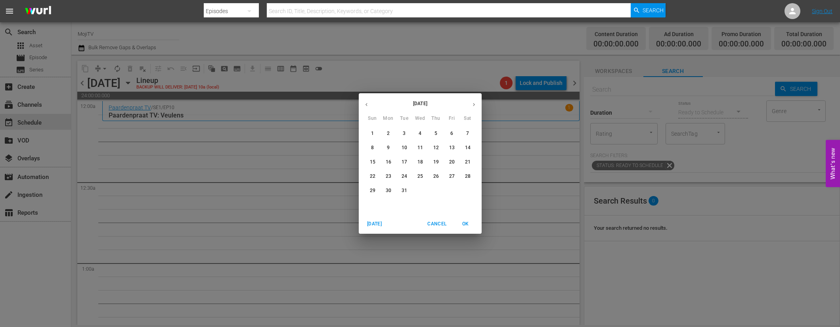
click at [365, 103] on icon "button" at bounding box center [366, 104] width 6 height 6
click at [386, 147] on span "7" at bounding box center [388, 147] width 14 height 7
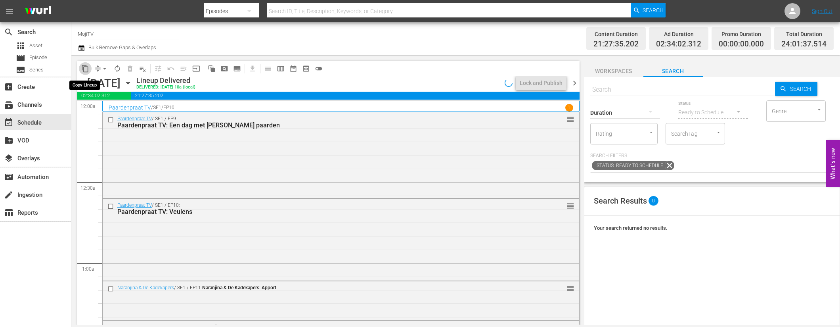
click at [84, 66] on span "content_copy" at bounding box center [85, 69] width 8 height 8
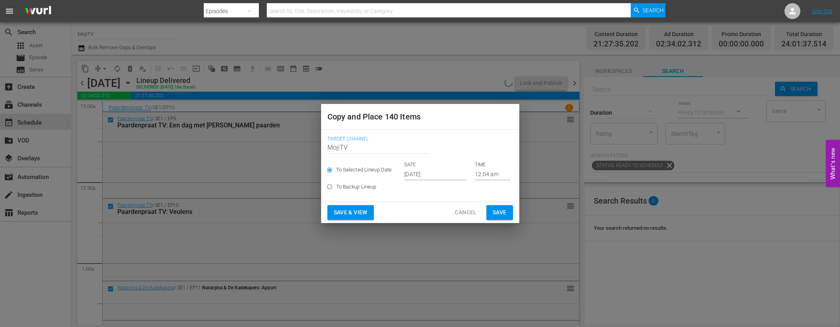
click at [456, 174] on input "[DATE]" at bounding box center [435, 174] width 63 height 12
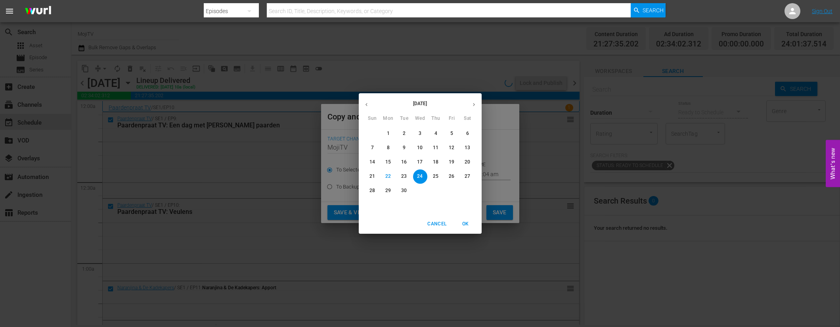
click at [474, 106] on icon "button" at bounding box center [474, 104] width 6 height 6
click at [406, 147] on span "7" at bounding box center [404, 147] width 14 height 7
type input "Oct 7th 2025"
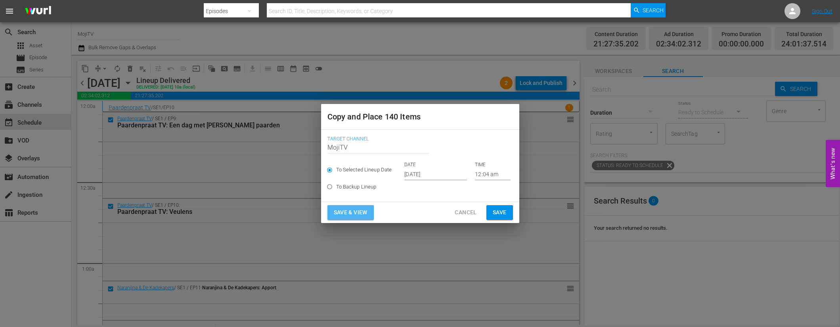
click at [366, 213] on span "Save & View" at bounding box center [351, 212] width 34 height 10
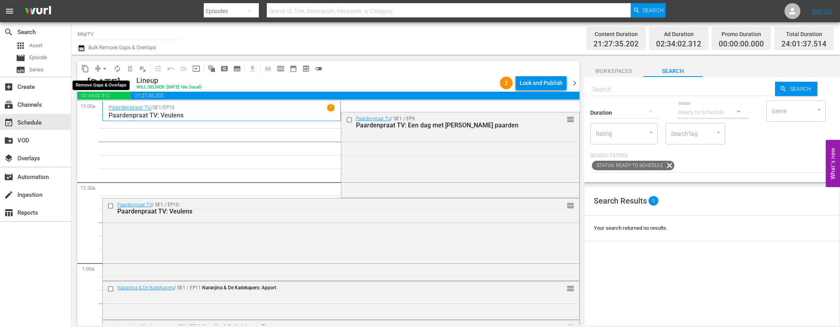
click at [102, 67] on span "arrow_drop_down" at bounding box center [105, 69] width 8 height 8
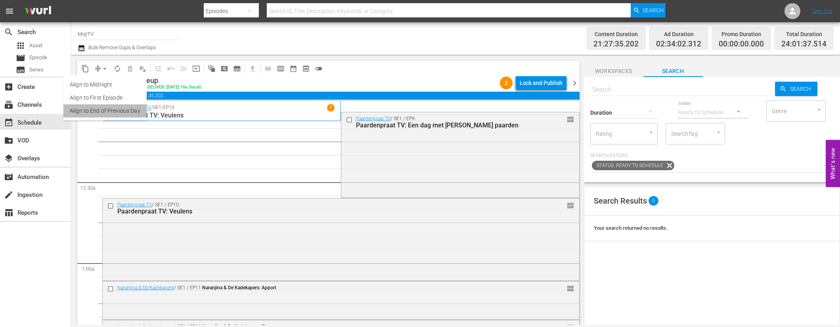
click at [120, 107] on li "Align to End of Previous Day" at bounding box center [104, 110] width 83 height 13
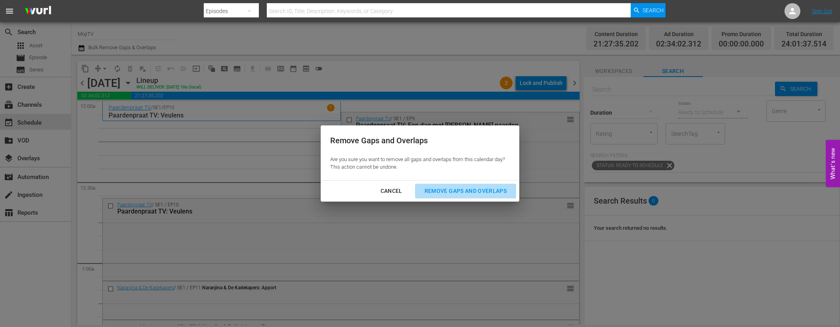
click at [452, 190] on div "Remove Gaps and Overlaps" at bounding box center [465, 191] width 95 height 10
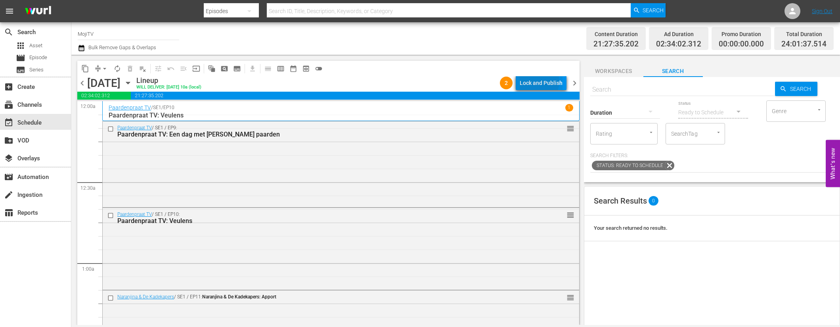
click at [540, 82] on div "Lock and Publish" at bounding box center [541, 83] width 43 height 14
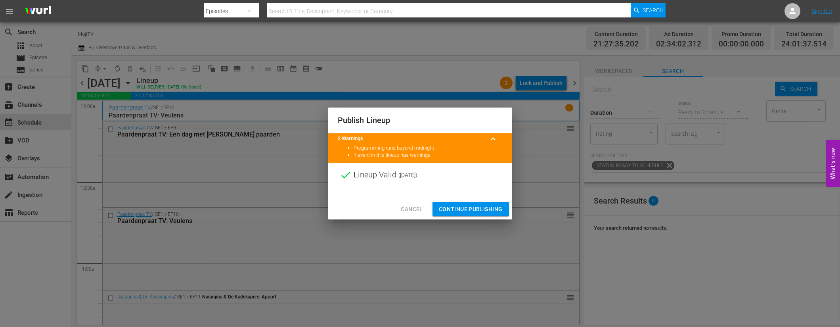
click at [457, 204] on span "Continue Publishing" at bounding box center [471, 209] width 64 height 10
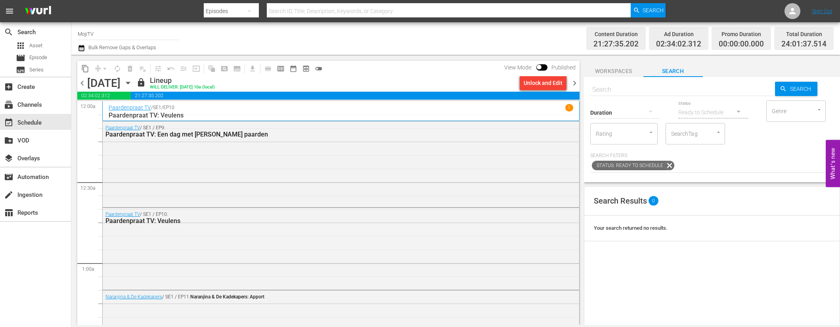
click at [577, 84] on span "chevron_right" at bounding box center [575, 83] width 10 height 10
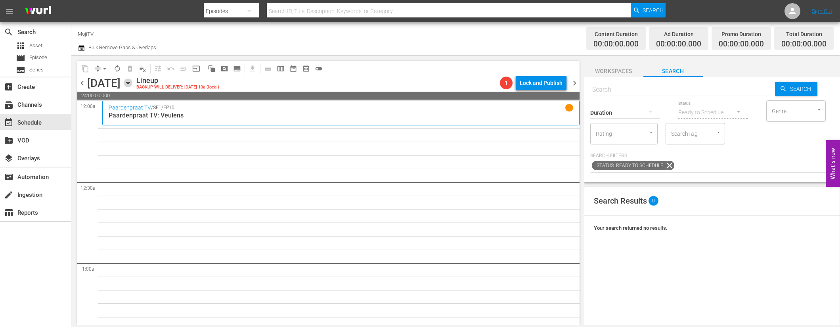
click at [132, 81] on icon "button" at bounding box center [128, 82] width 9 height 9
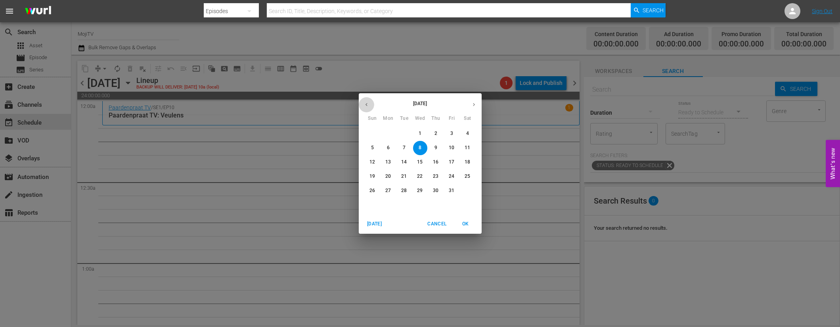
click at [369, 102] on icon "button" at bounding box center [366, 104] width 6 height 6
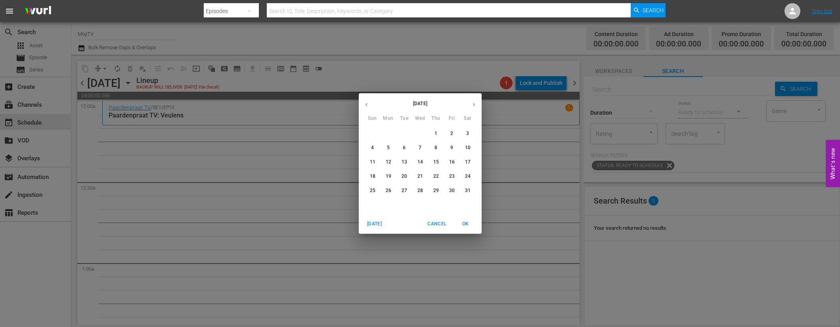
click at [369, 102] on icon "button" at bounding box center [366, 104] width 6 height 6
click at [369, 101] on icon "button" at bounding box center [366, 104] width 6 height 6
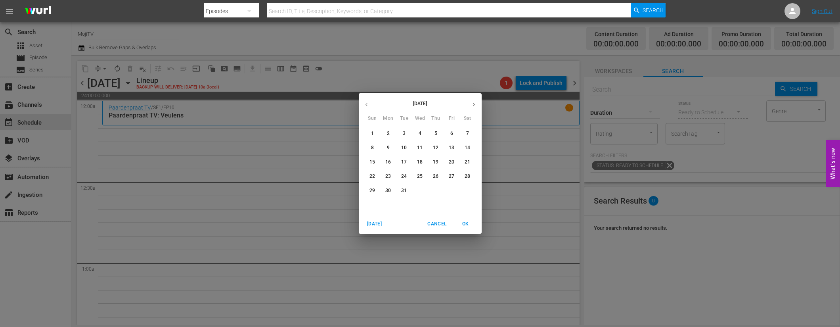
click at [369, 101] on icon "button" at bounding box center [366, 104] width 6 height 6
click at [407, 146] on span "8" at bounding box center [404, 147] width 14 height 7
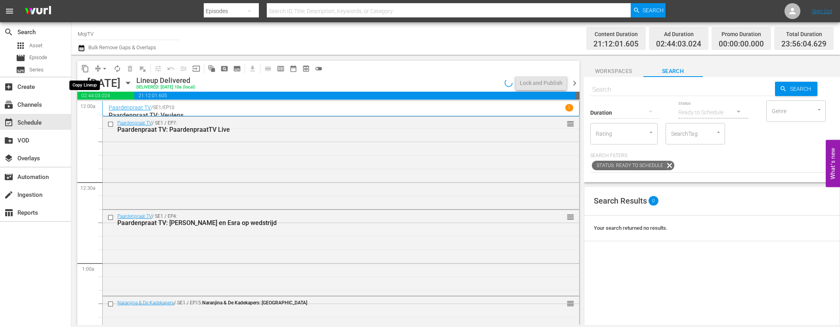
click at [82, 69] on span "content_copy" at bounding box center [85, 69] width 8 height 8
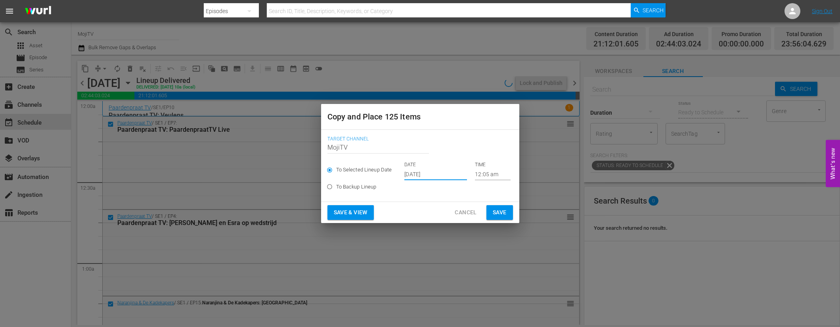
click at [456, 172] on input "[DATE]" at bounding box center [435, 174] width 63 height 12
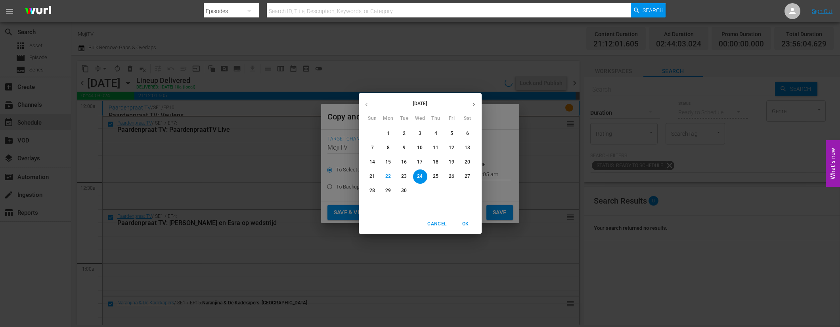
click at [475, 107] on icon "button" at bounding box center [474, 104] width 6 height 6
click at [423, 145] on span "8" at bounding box center [420, 147] width 14 height 7
type input "Oct 8th 2025"
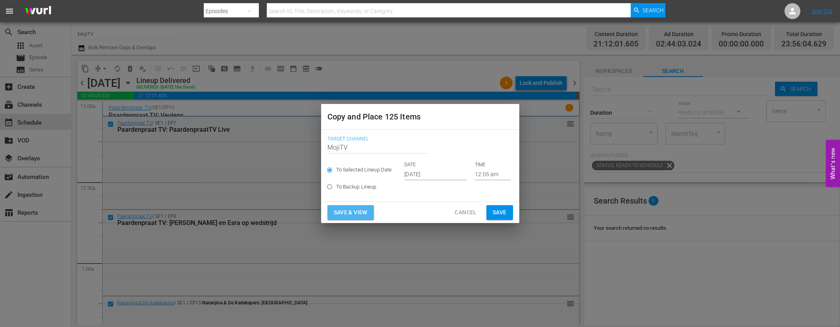
click at [371, 212] on button "Save & View" at bounding box center [350, 212] width 46 height 15
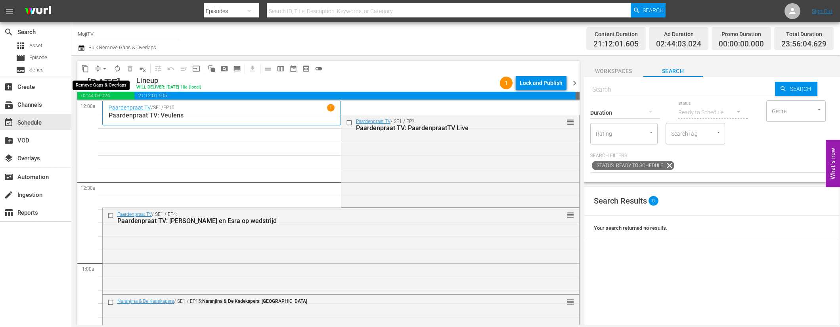
click at [100, 68] on button "arrow_drop_down" at bounding box center [104, 68] width 13 height 13
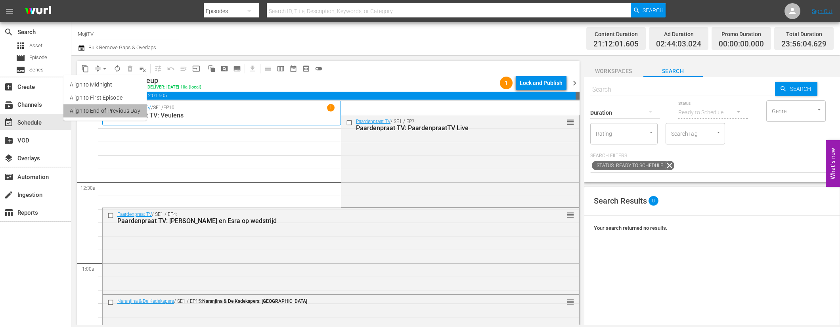
click at [114, 110] on li "Align to End of Previous Day" at bounding box center [104, 110] width 83 height 13
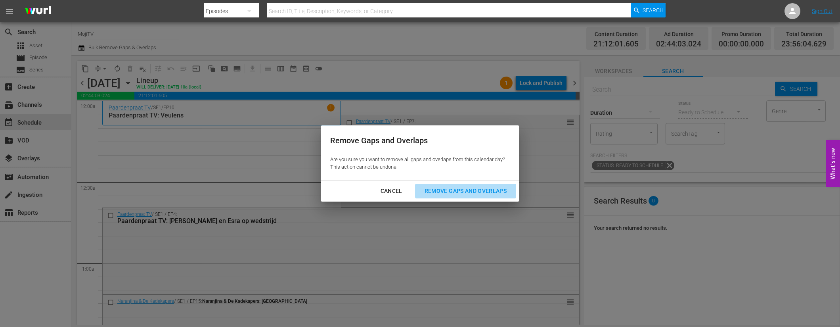
click at [456, 190] on div "Remove Gaps and Overlaps" at bounding box center [465, 191] width 95 height 10
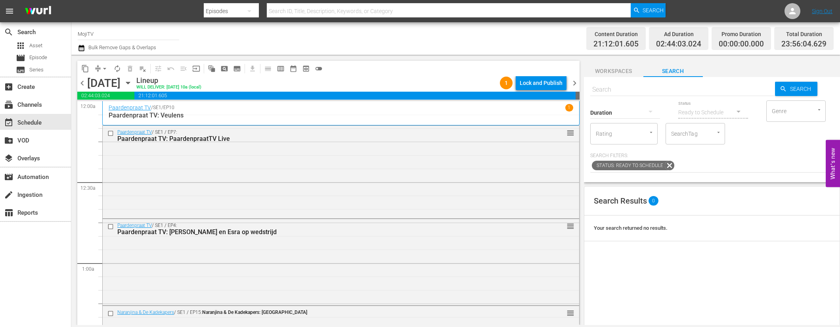
click at [536, 75] on div "content_copy compress arrow_drop_down autorenew_outlined delete_forever_outline…" at bounding box center [328, 68] width 502 height 15
click at [539, 82] on div "Lock and Publish" at bounding box center [541, 83] width 43 height 14
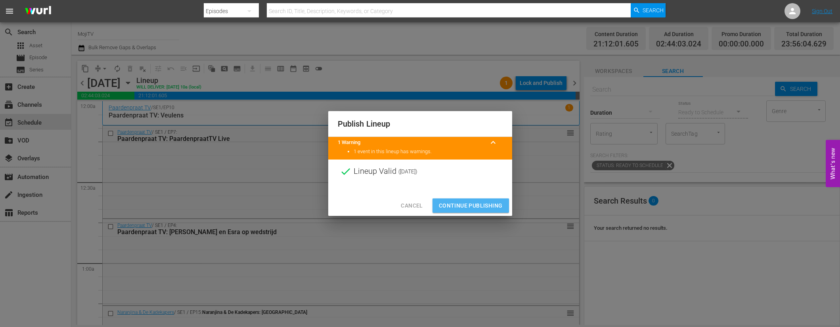
click at [467, 201] on span "Continue Publishing" at bounding box center [471, 206] width 64 height 10
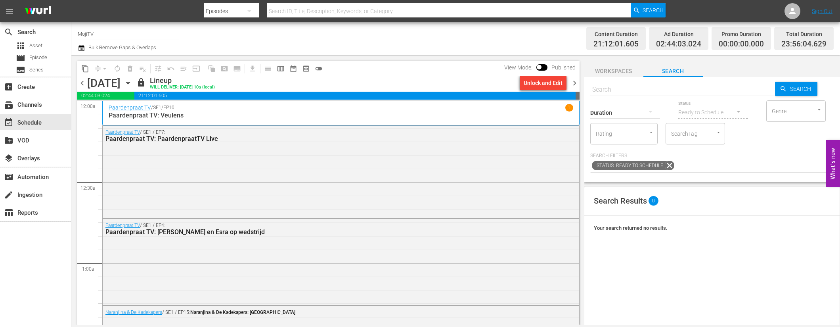
click at [574, 81] on span "chevron_right" at bounding box center [575, 83] width 10 height 10
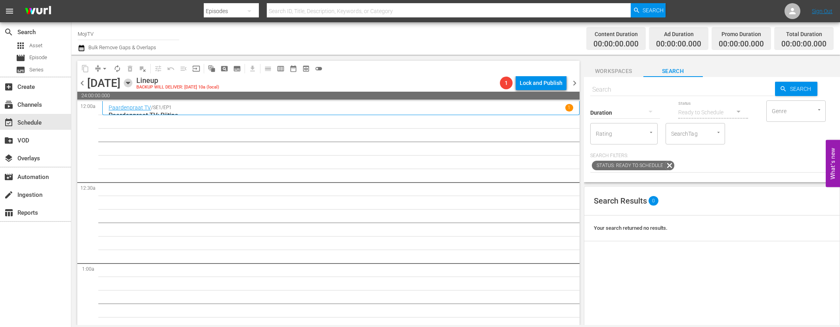
click at [130, 83] on icon "button" at bounding box center [128, 83] width 4 height 2
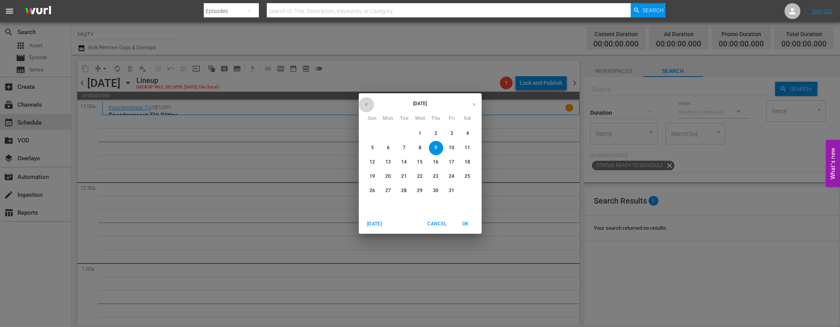
click at [365, 102] on icon "button" at bounding box center [366, 104] width 6 height 6
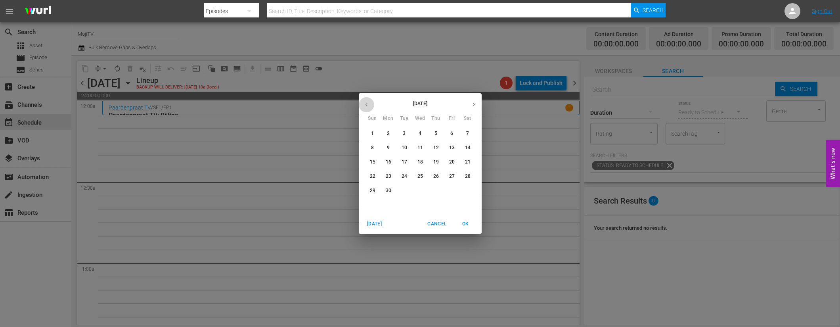
click at [365, 102] on icon "button" at bounding box center [366, 104] width 6 height 6
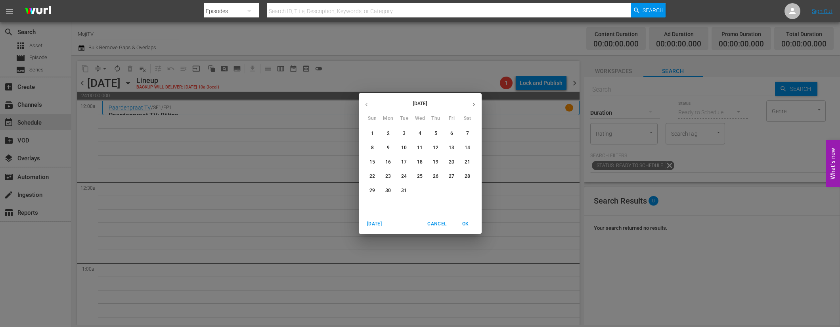
click at [365, 102] on icon "button" at bounding box center [366, 104] width 6 height 6
click at [421, 146] on p "9" at bounding box center [420, 147] width 3 height 7
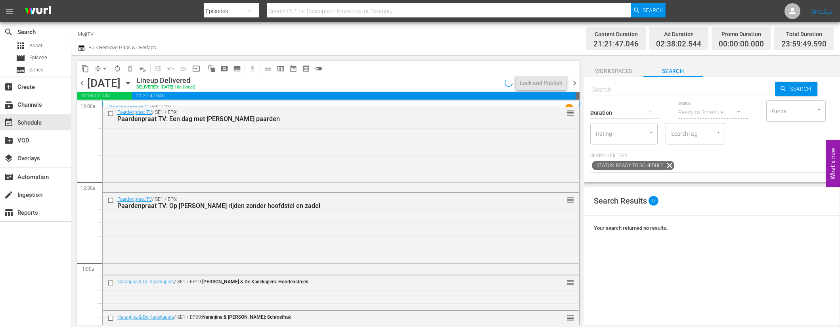
click at [85, 63] on button "content_copy" at bounding box center [85, 68] width 13 height 13
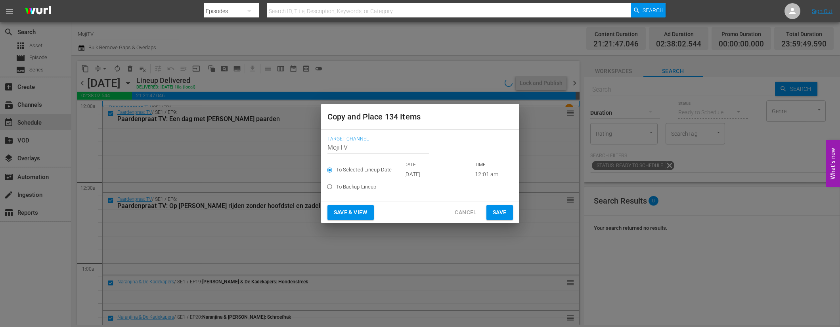
click at [444, 167] on p "DATE" at bounding box center [435, 164] width 63 height 7
click at [445, 171] on input "[DATE]" at bounding box center [435, 174] width 63 height 12
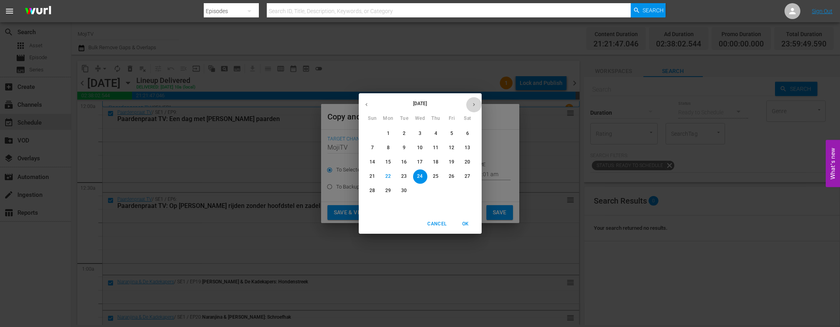
click at [476, 107] on icon "button" at bounding box center [474, 104] width 6 height 6
drag, startPoint x: 438, startPoint y: 147, endPoint x: 421, endPoint y: 165, distance: 24.4
click at [438, 147] on span "9" at bounding box center [436, 147] width 14 height 7
type input "Oct 9th 2025"
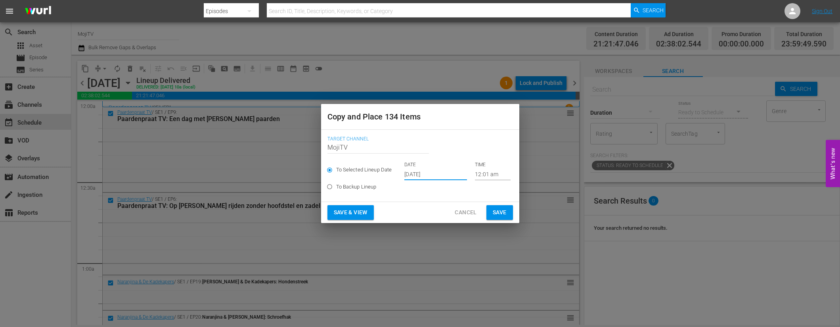
click at [359, 214] on span "Save & View" at bounding box center [351, 212] width 34 height 10
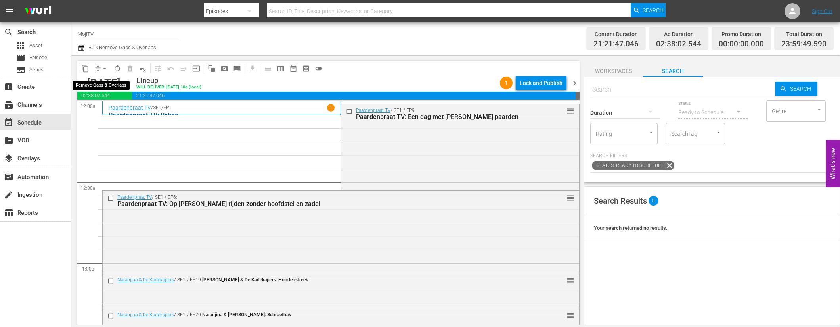
click at [105, 67] on span "arrow_drop_down" at bounding box center [105, 69] width 8 height 8
click at [121, 114] on li "Align to End of Previous Day" at bounding box center [104, 110] width 83 height 13
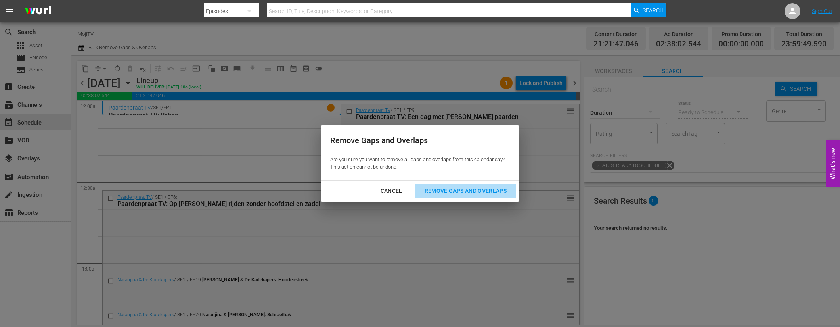
click at [446, 184] on button "Remove Gaps and Overlaps" at bounding box center [465, 191] width 101 height 15
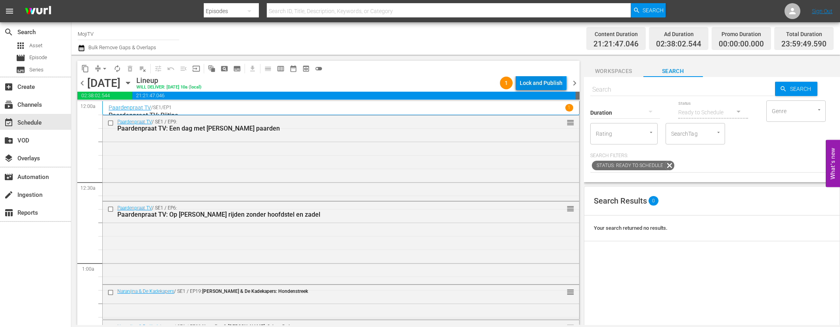
click at [537, 86] on div "Lock and Publish" at bounding box center [541, 83] width 43 height 14
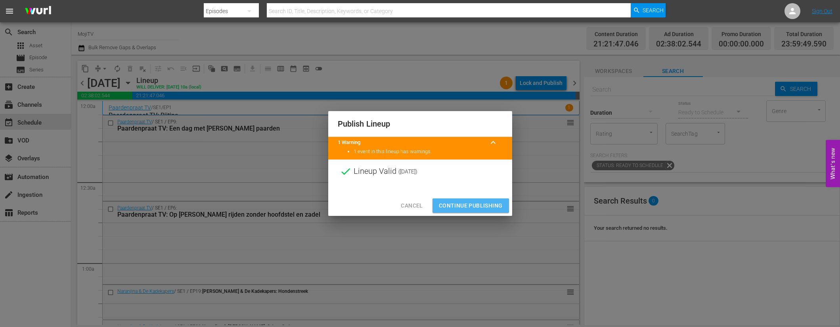
click at [462, 202] on span "Continue Publishing" at bounding box center [471, 206] width 64 height 10
